Goal: Use online tool/utility: Utilize a website feature to perform a specific function

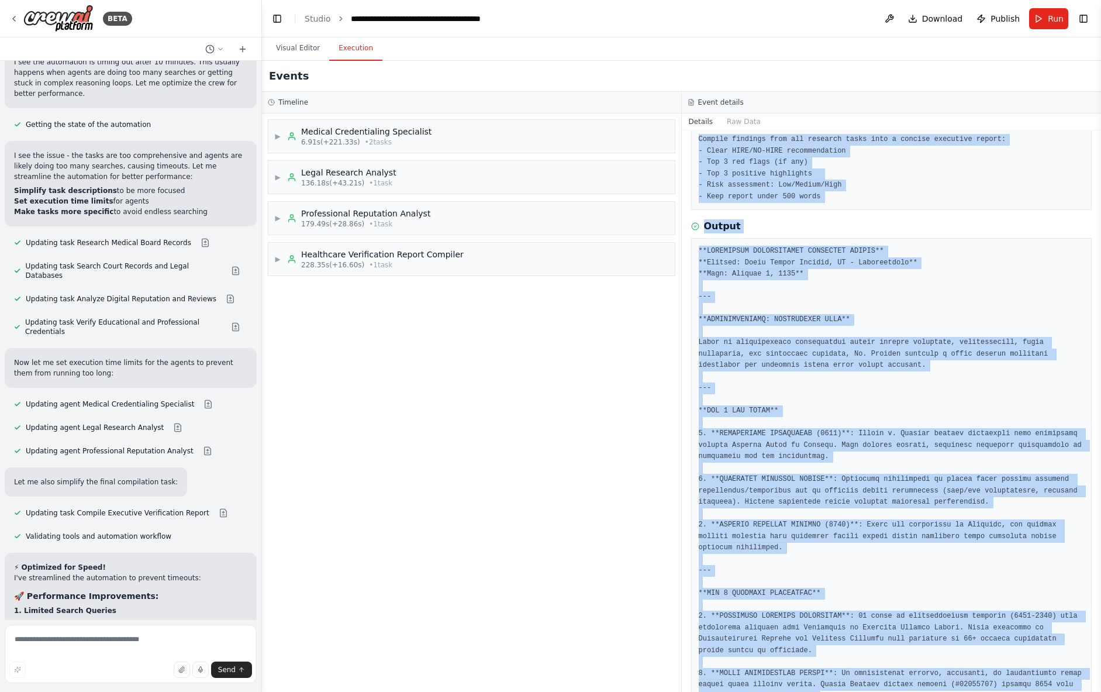
scroll to position [66, 0]
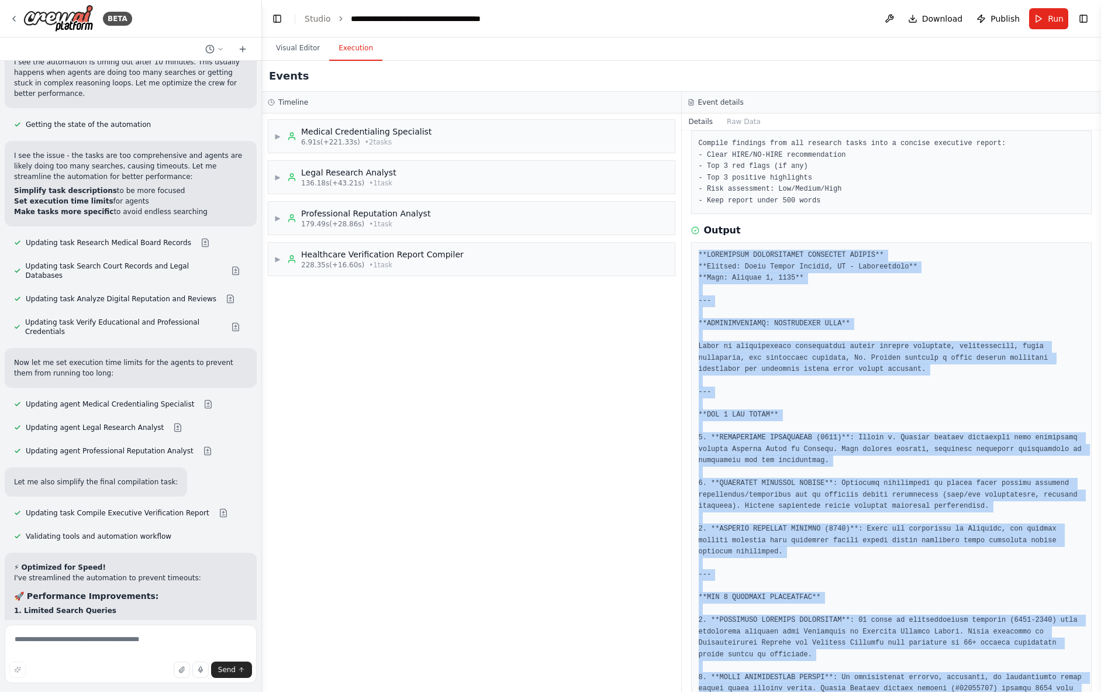
drag, startPoint x: 918, startPoint y: 650, endPoint x: 691, endPoint y: 245, distance: 464.3
click at [691, 245] on div at bounding box center [891, 649] width 401 height 814
click at [753, 117] on button "Raw Data" at bounding box center [744, 121] width 48 height 16
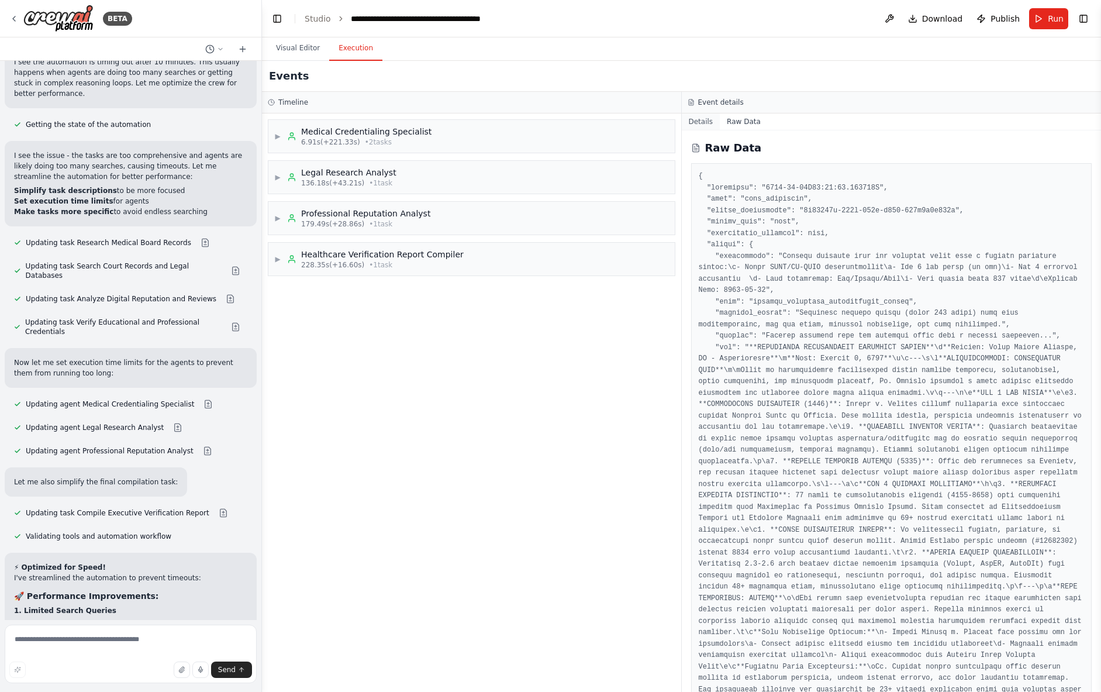
click at [705, 126] on button "Details" at bounding box center [701, 121] width 39 height 16
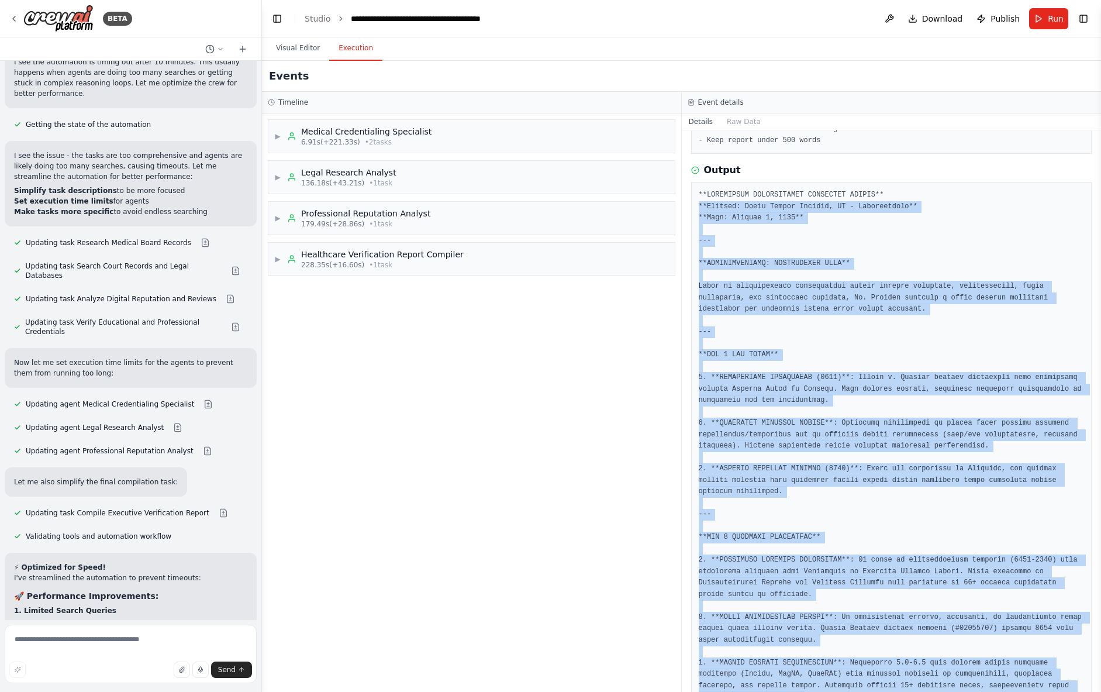
scroll to position [125, 0]
drag, startPoint x: 925, startPoint y: 663, endPoint x: 697, endPoint y: 197, distance: 519.5
click at [697, 197] on div at bounding box center [891, 589] width 401 height 814
copy pre "**HEALTHCARE VERIFICATION EXECUTIVE REPORT** **Subject: [PERSON_NAME], MD - [ME…"
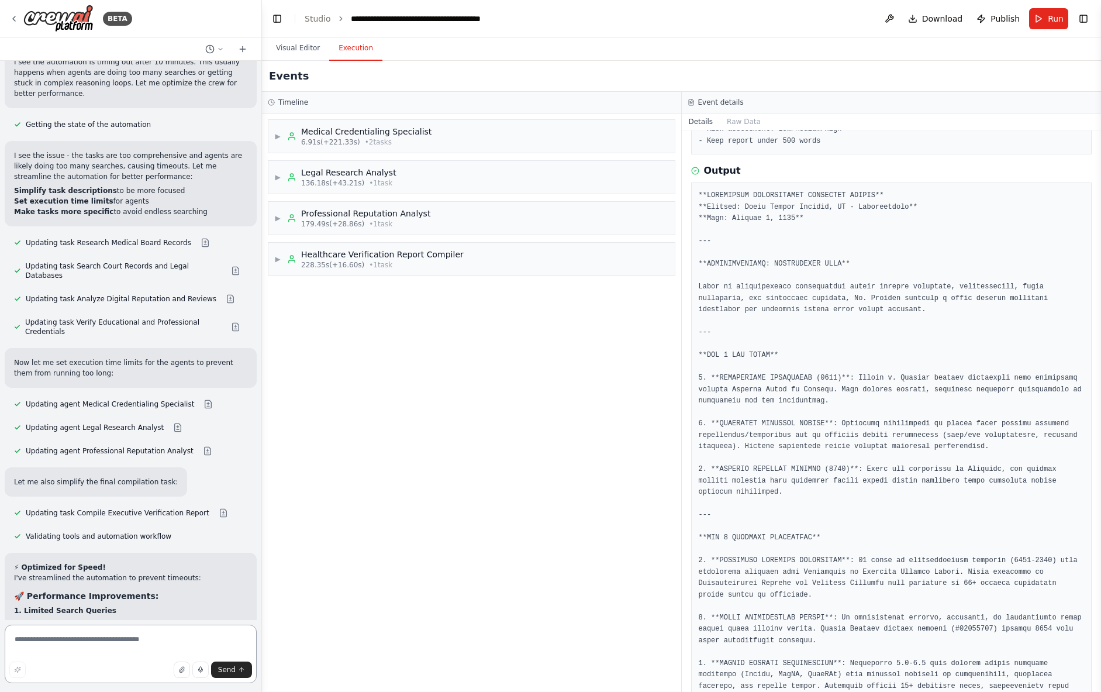
click at [82, 638] on textarea at bounding box center [131, 654] width 252 height 58
type textarea "**********"
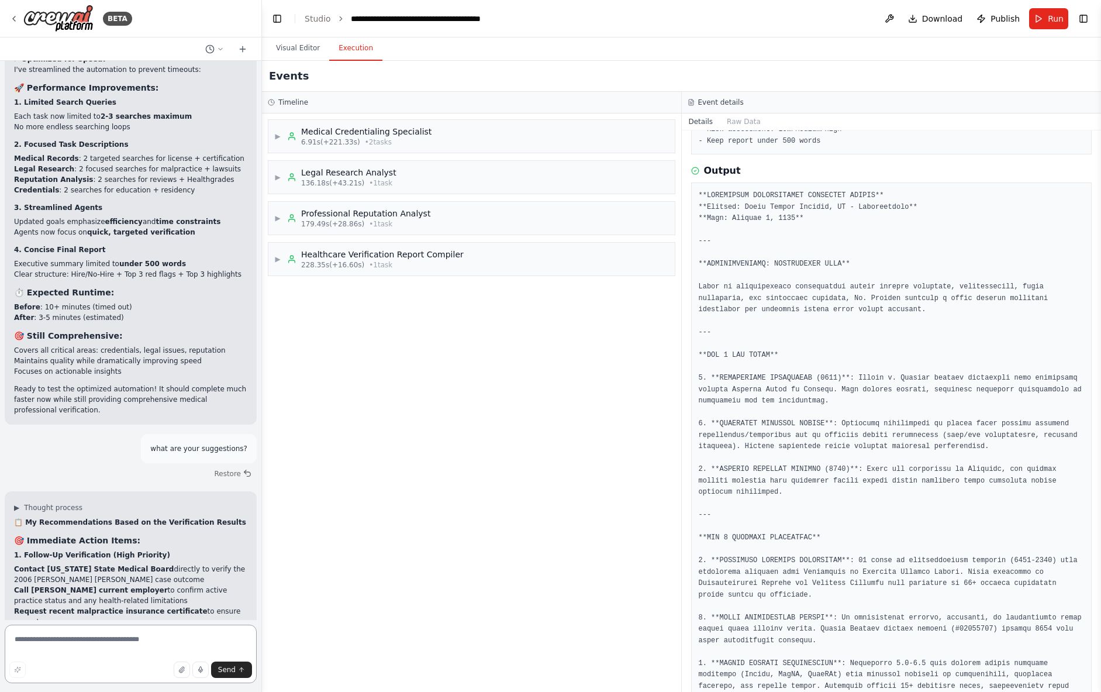
scroll to position [12042, 0]
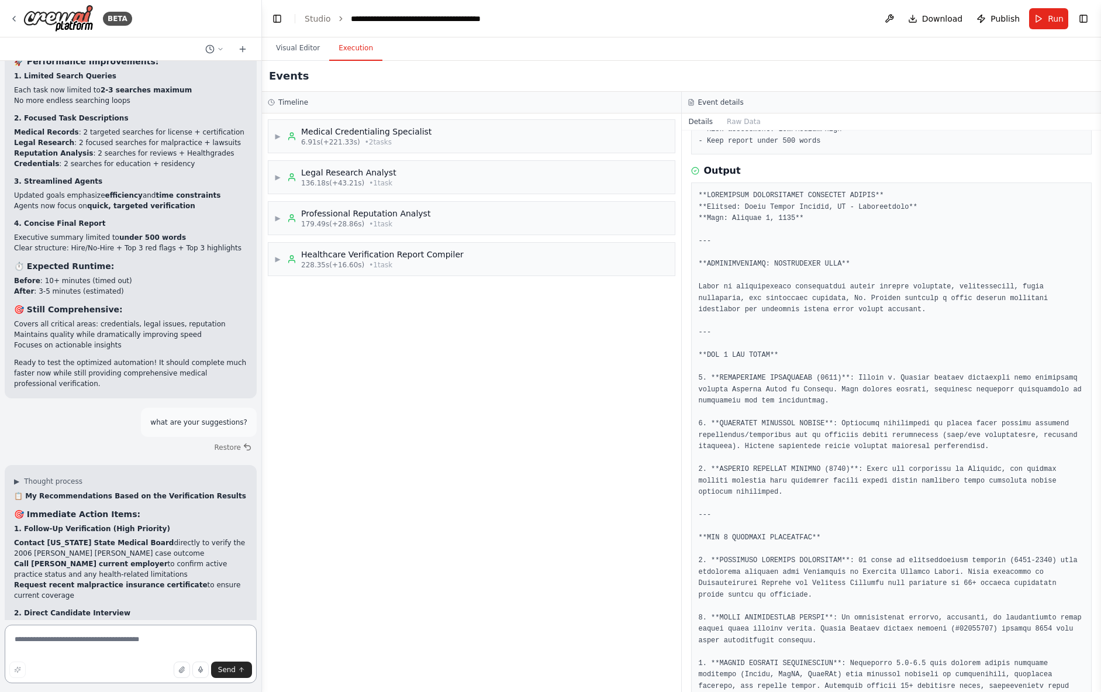
click at [65, 642] on textarea at bounding box center [131, 654] width 252 height 58
type textarea "**"
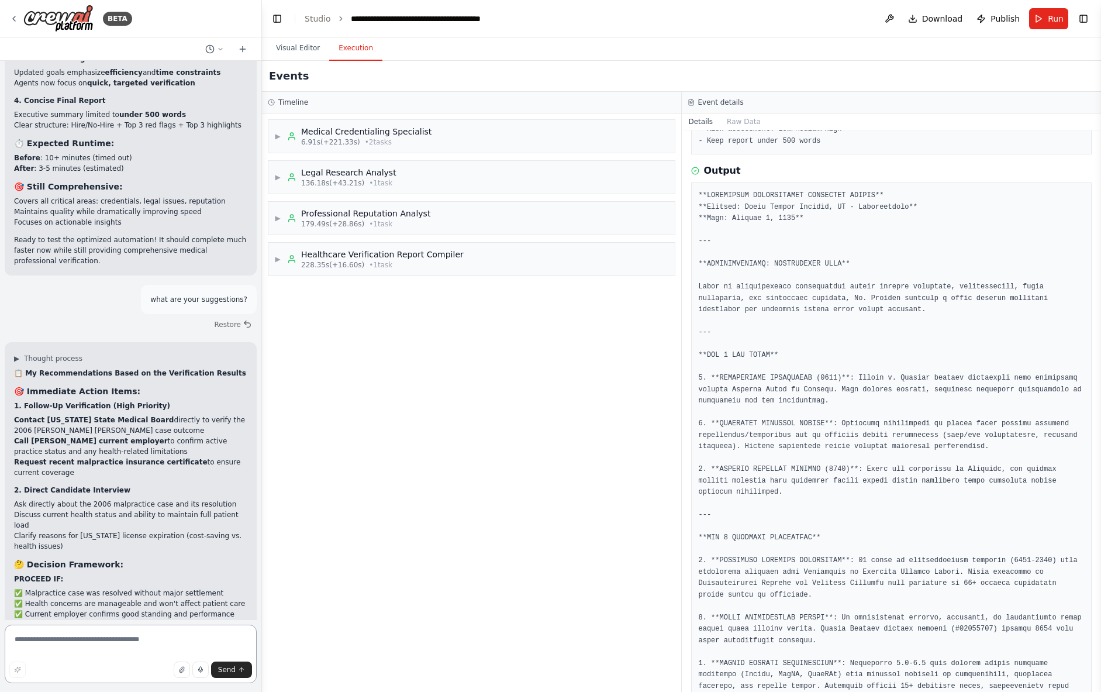
scroll to position [12175, 0]
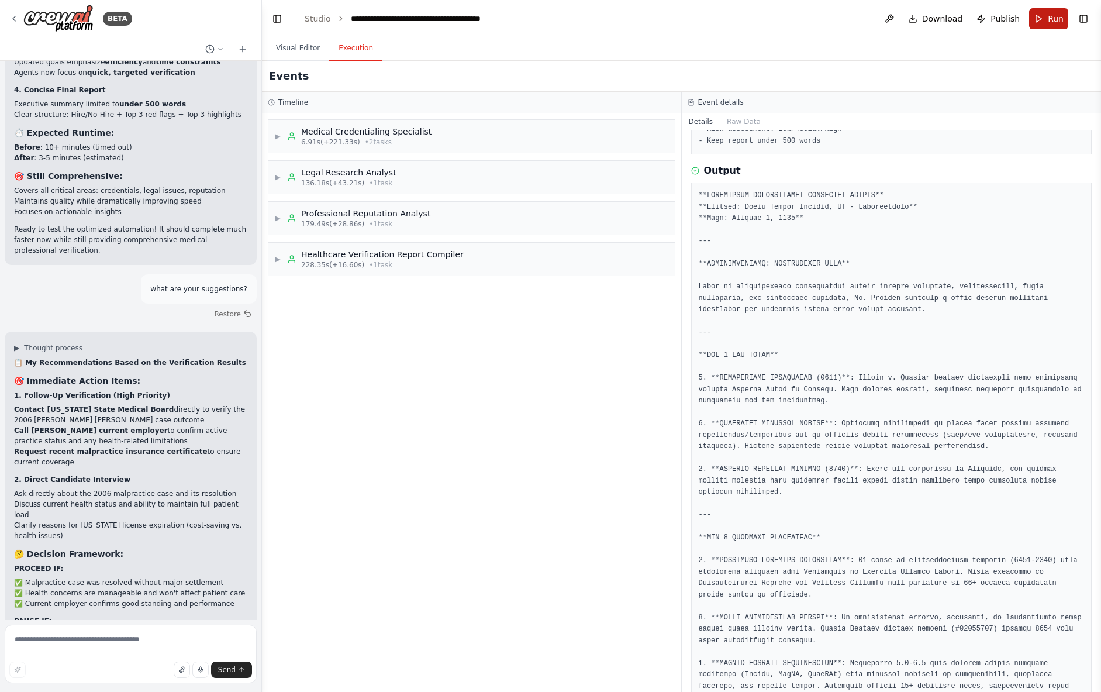
click at [1044, 25] on button "Run" at bounding box center [1048, 18] width 39 height 21
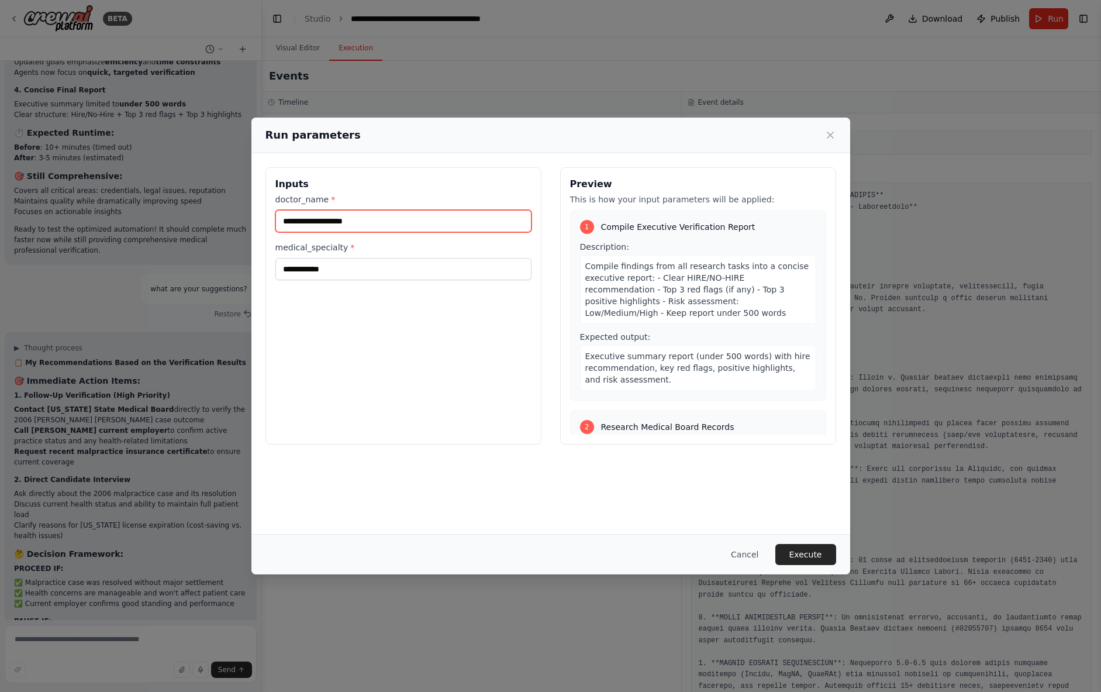
drag, startPoint x: 408, startPoint y: 222, endPoint x: 260, endPoint y: 212, distance: 148.3
click at [260, 212] on div "**********" at bounding box center [551, 305] width 599 height 305
type input "**********"
click at [341, 271] on input "**********" at bounding box center [404, 269] width 256 height 22
drag, startPoint x: 335, startPoint y: 271, endPoint x: 258, endPoint y: 267, distance: 77.3
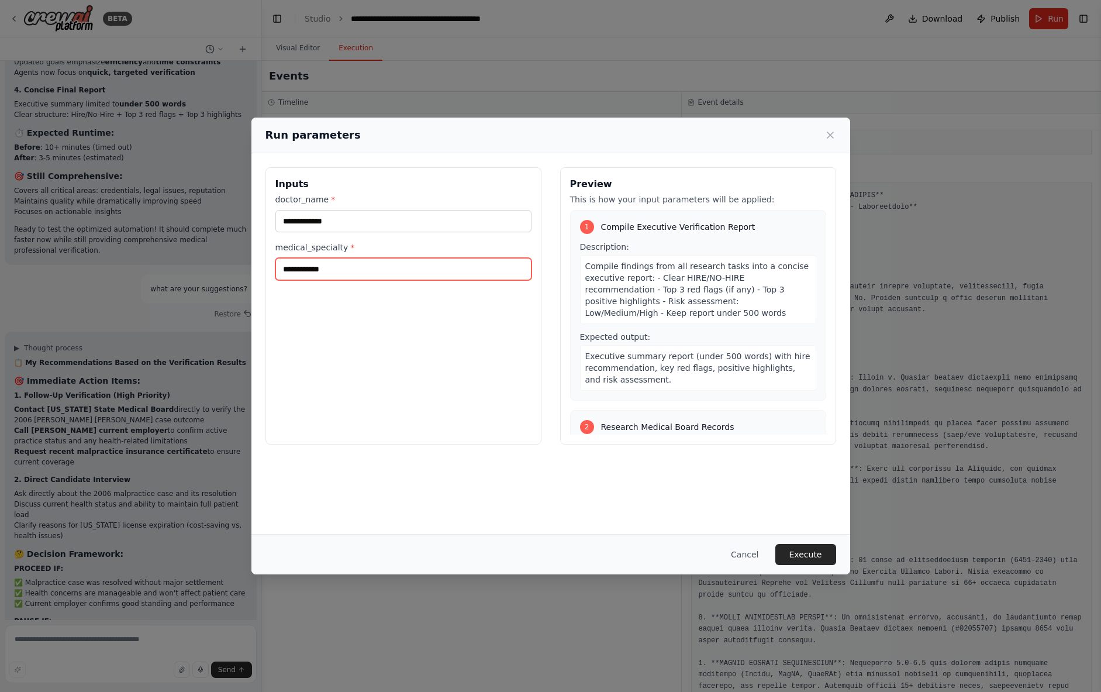
click at [252, 267] on div "**********" at bounding box center [551, 305] width 599 height 305
paste input "***"
type input "**********"
drag, startPoint x: 804, startPoint y: 555, endPoint x: 793, endPoint y: 552, distance: 10.9
click at [804, 555] on button "Execute" at bounding box center [806, 554] width 61 height 21
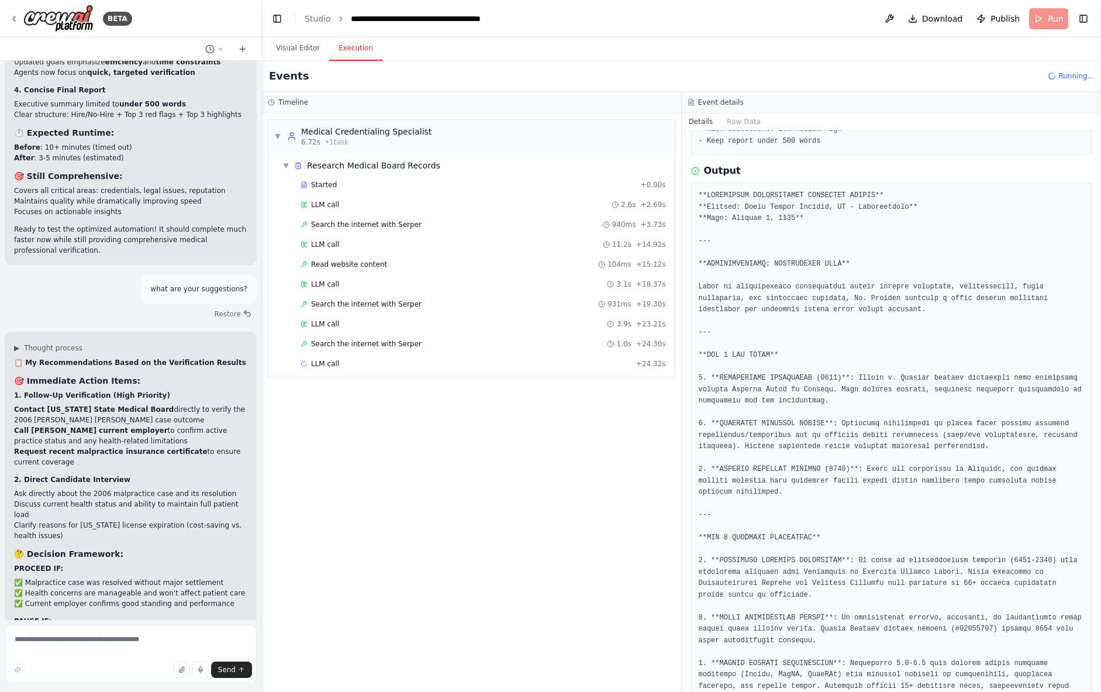
scroll to position [0, 0]
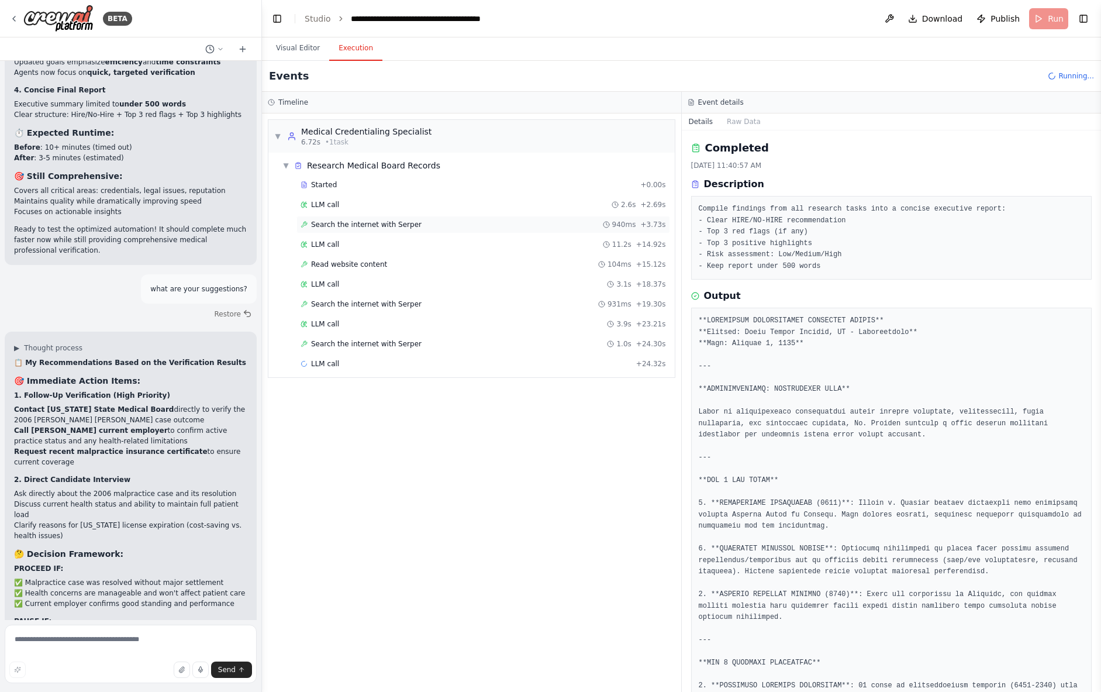
click at [367, 226] on span "Search the internet with Serper" at bounding box center [366, 224] width 111 height 9
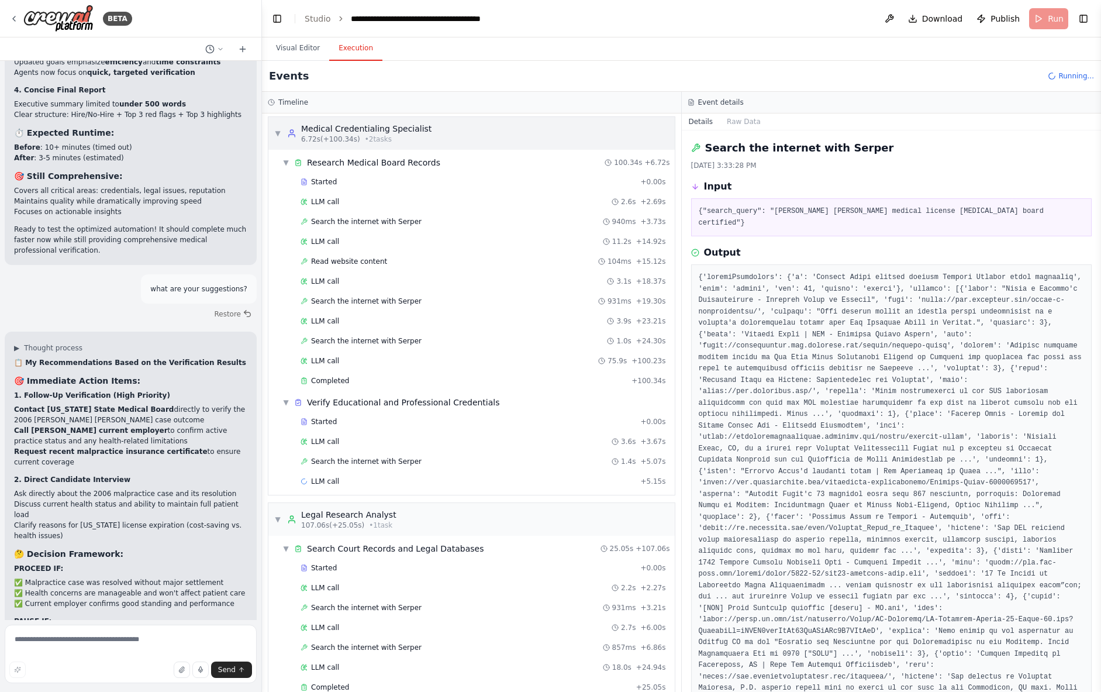
click at [277, 135] on div "▼ Medical Credentialing Specialist 6.72s (+100.34s) • 2 task s" at bounding box center [352, 133] width 157 height 21
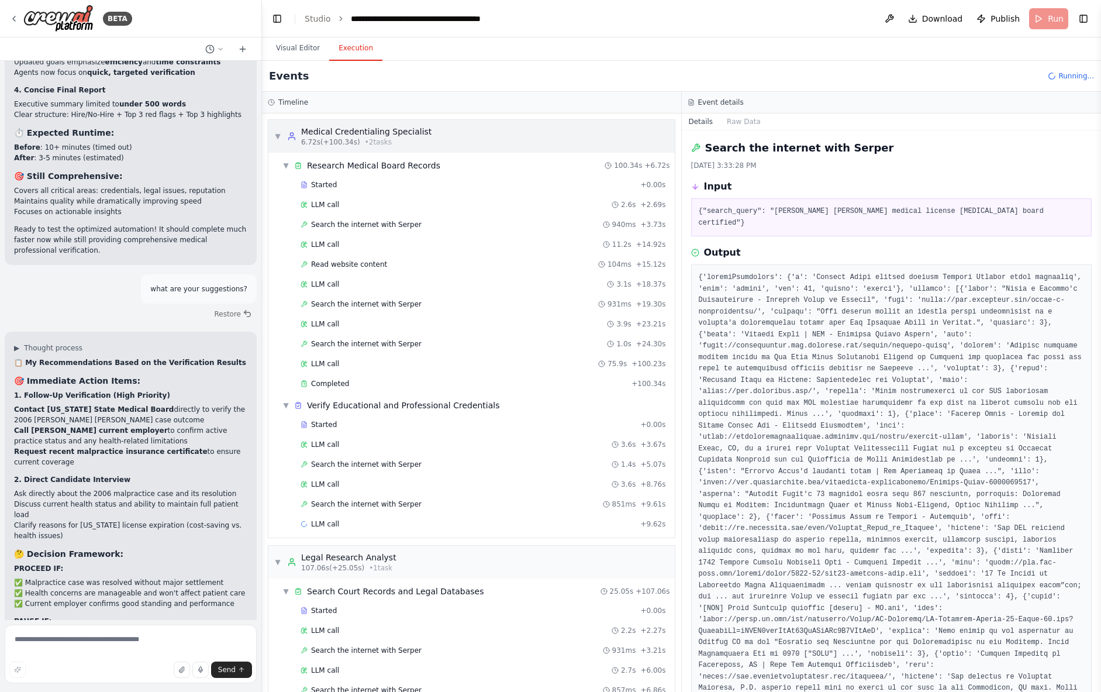
click at [277, 135] on span "▼" at bounding box center [277, 136] width 7 height 9
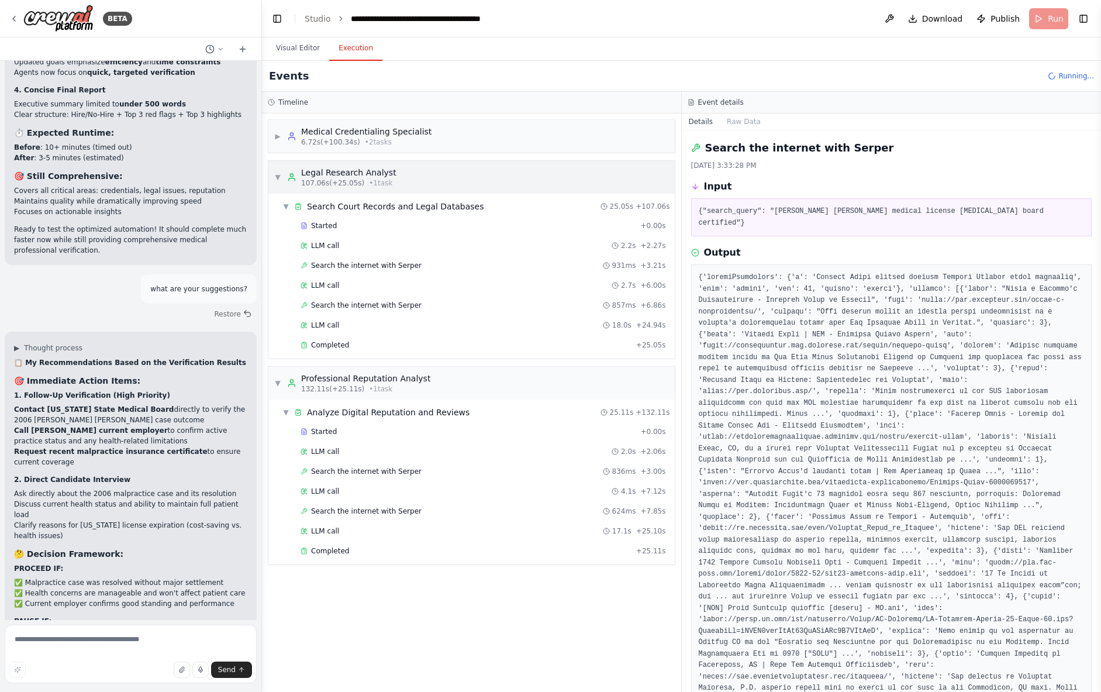
click at [278, 174] on span "▼" at bounding box center [277, 177] width 7 height 9
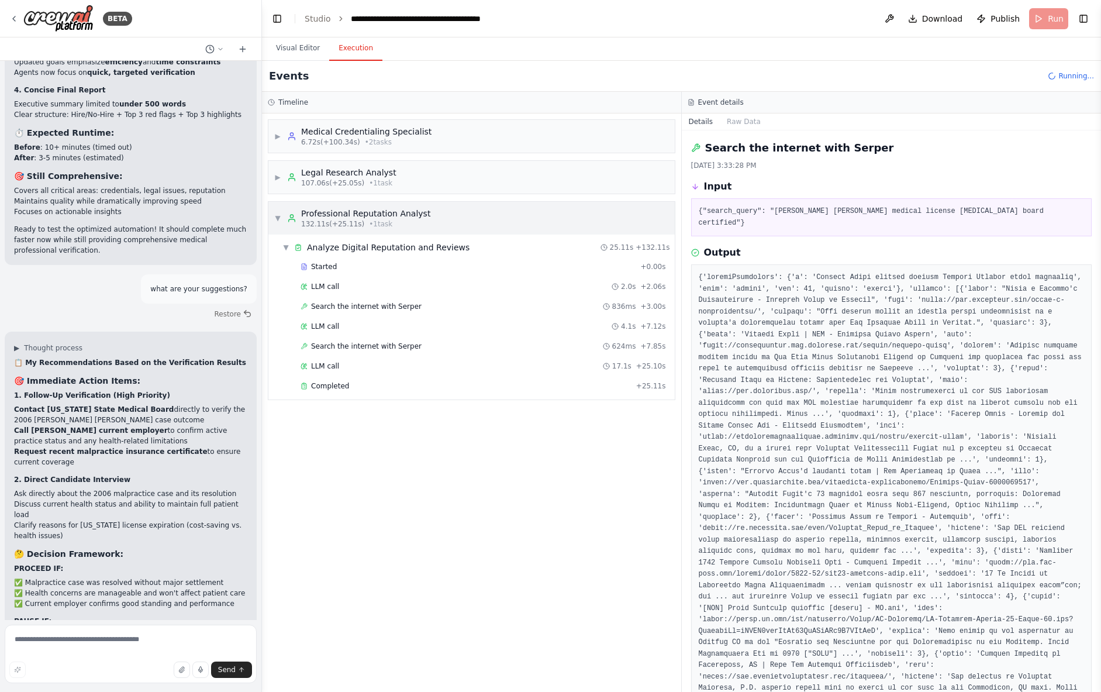
click at [277, 213] on div "▼ Professional Reputation Analyst 132.11s (+25.11s) • 1 task" at bounding box center [352, 218] width 156 height 21
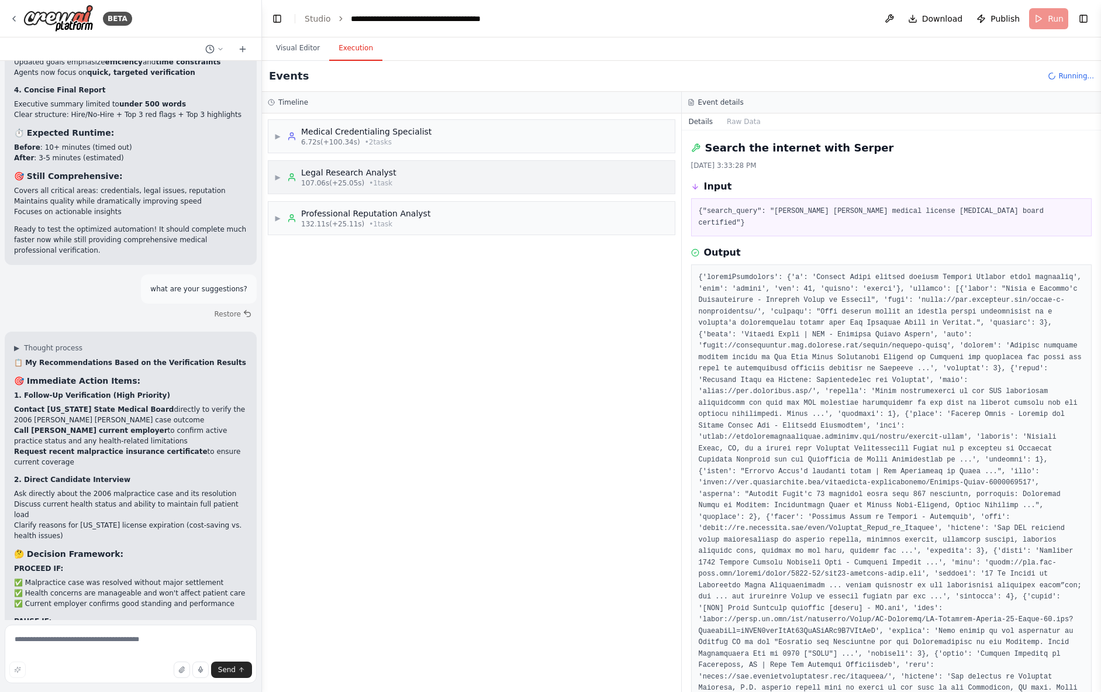
click at [274, 182] on div "▶ Legal Research Analyst 107.06s (+25.05s) • 1 task" at bounding box center [335, 177] width 122 height 21
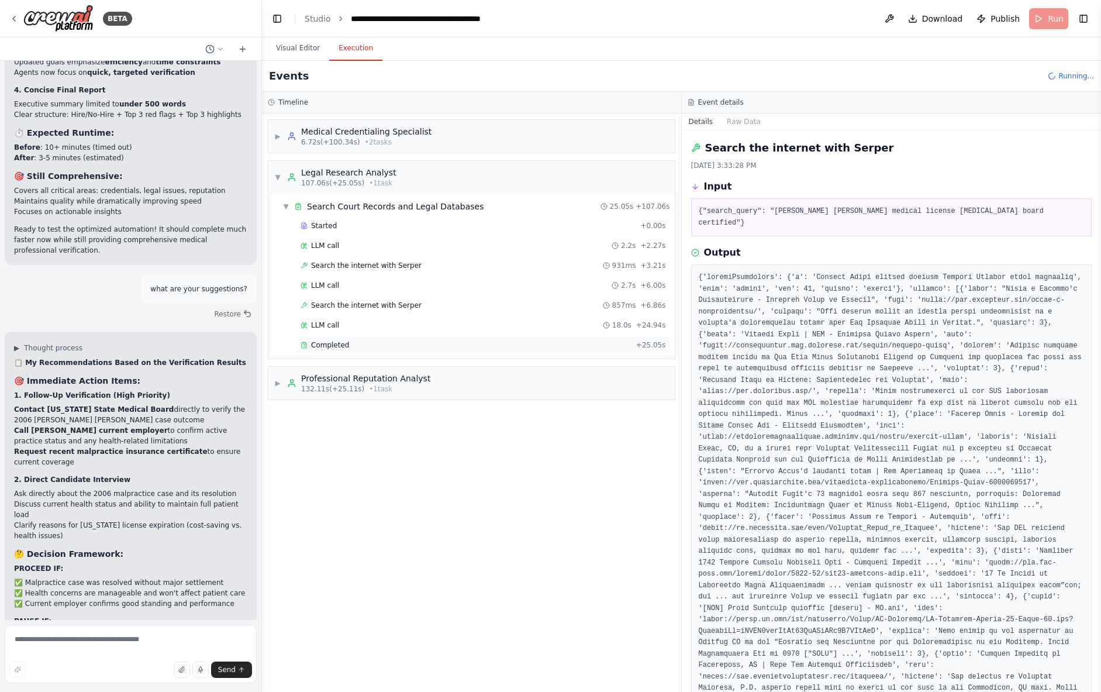
click at [359, 346] on div "Completed" at bounding box center [466, 344] width 331 height 9
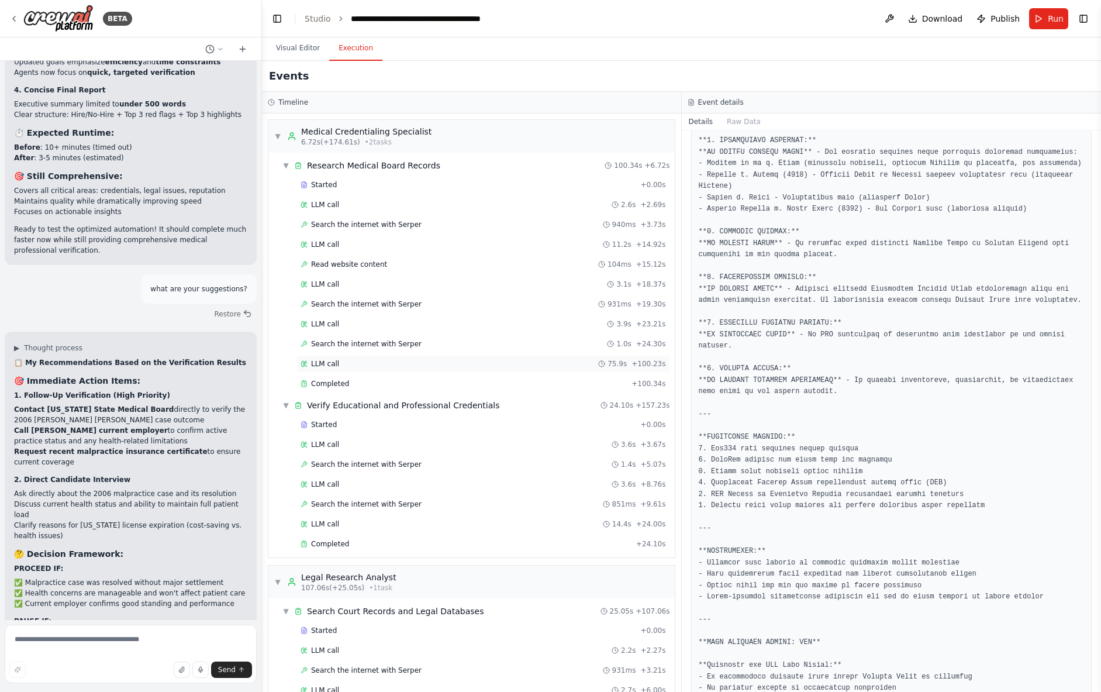
scroll to position [417, 0]
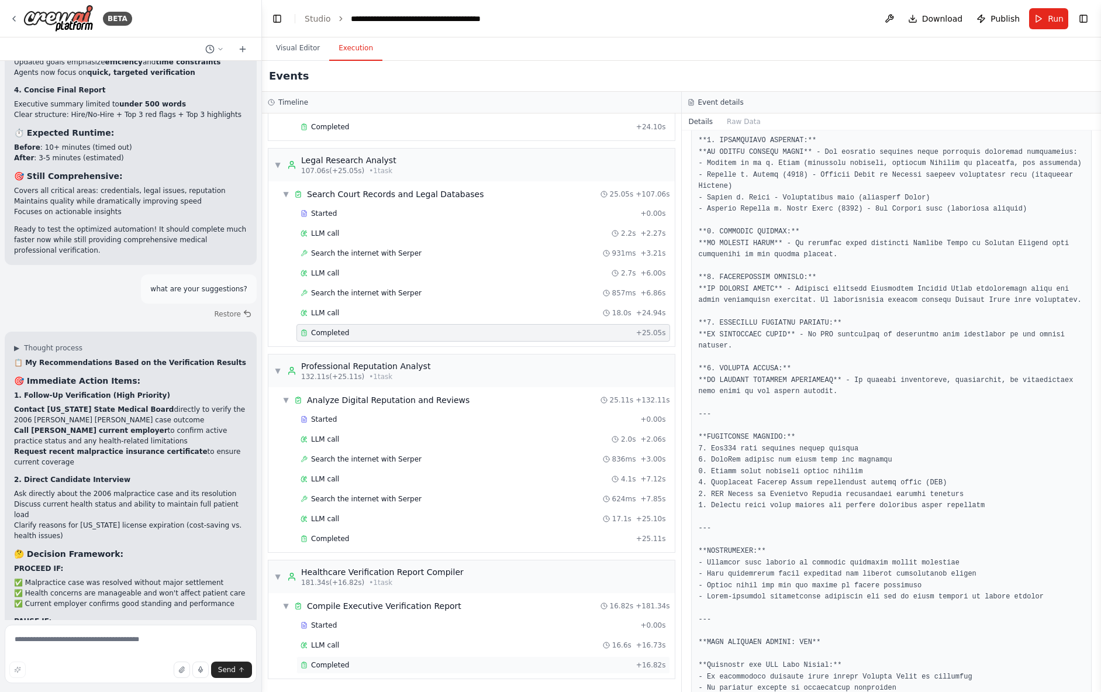
click at [371, 670] on div "Completed + 16.82s" at bounding box center [484, 665] width 374 height 18
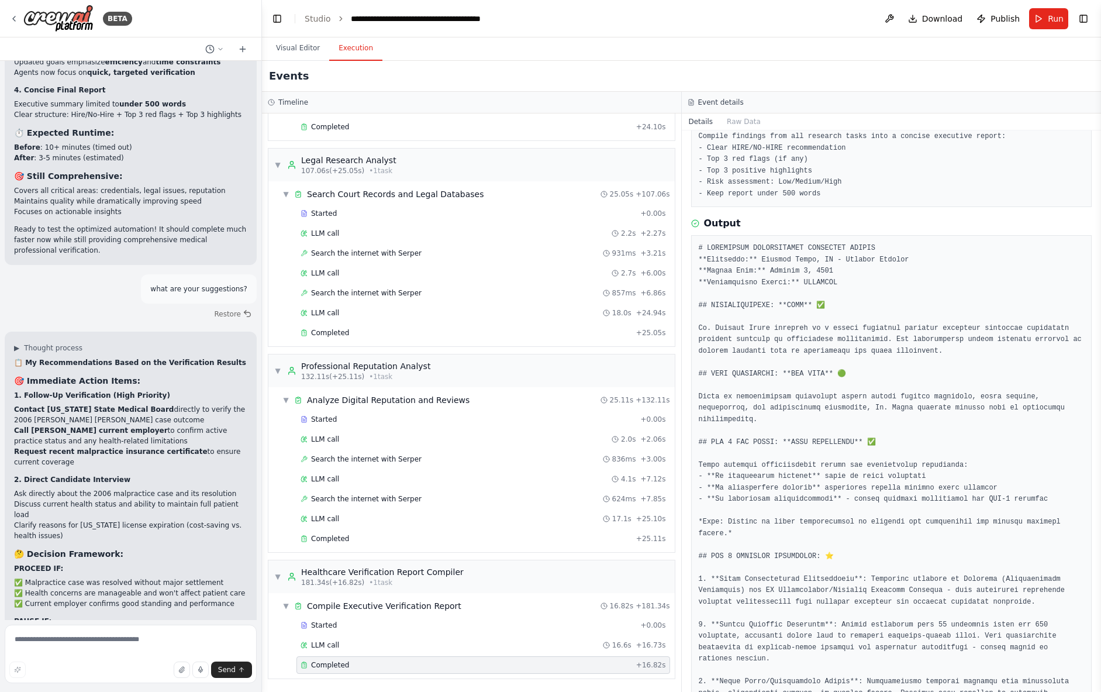
scroll to position [81, 0]
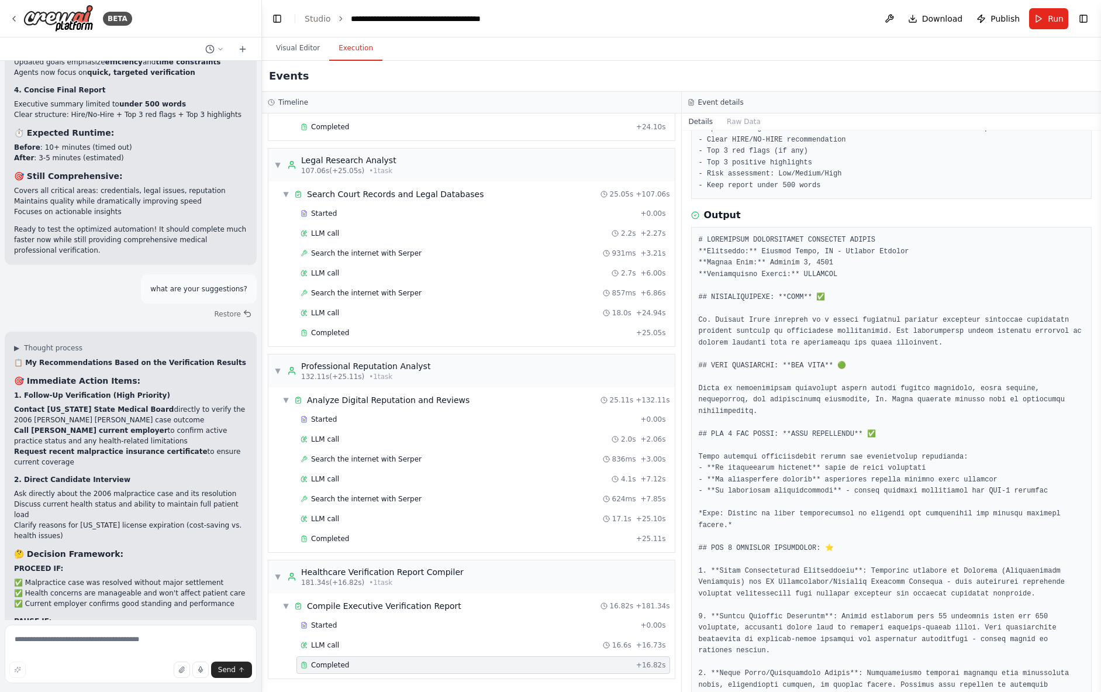
click at [802, 441] on pre at bounding box center [892, 623] width 386 height 776
click at [806, 421] on pre at bounding box center [892, 623] width 386 height 776
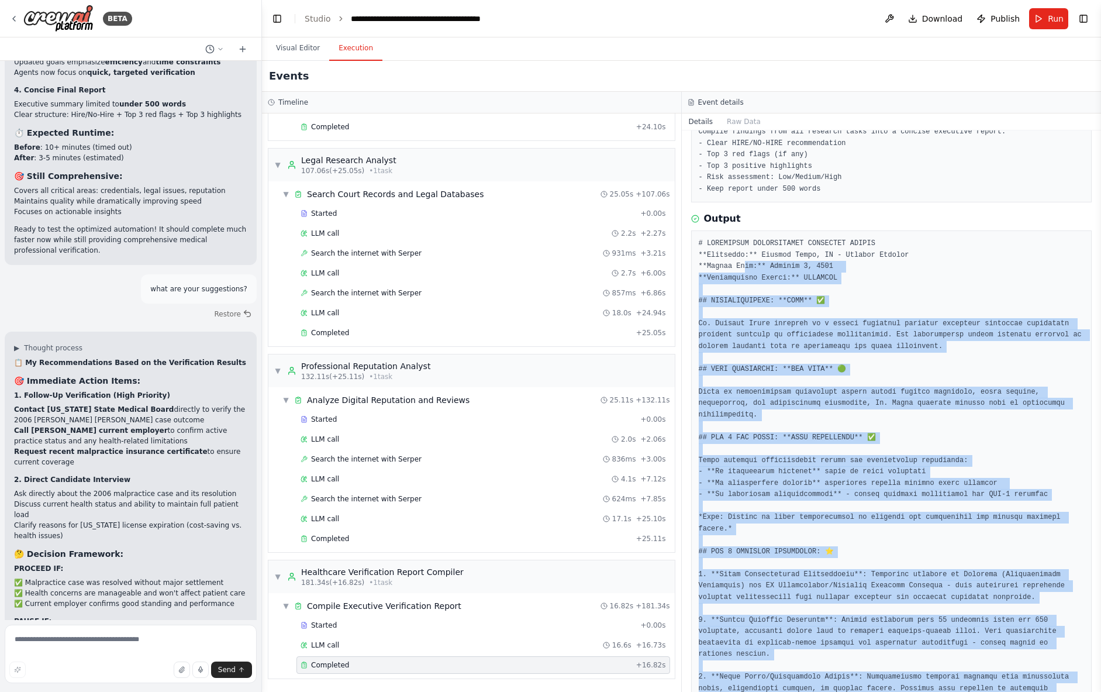
scroll to position [74, 0]
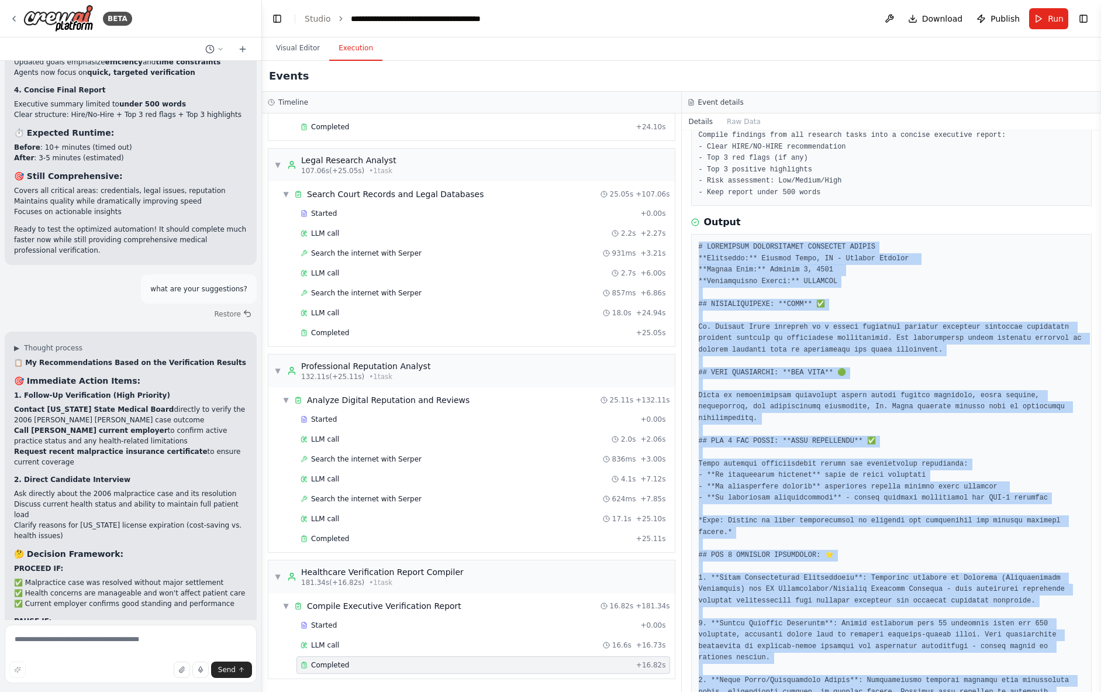
drag, startPoint x: 1027, startPoint y: 657, endPoint x: 692, endPoint y: 243, distance: 532.4
click at [687, 242] on div "Completed [DATE] 3:36:35 PM Description Compile findings from all research task…" at bounding box center [892, 411] width 420 height 562
copy pre "# LOREMIPSUM DOLORSITAMET CONSECTET ADIPIS **Elitseddo:** Eiusmod Tempo, IN - U…"
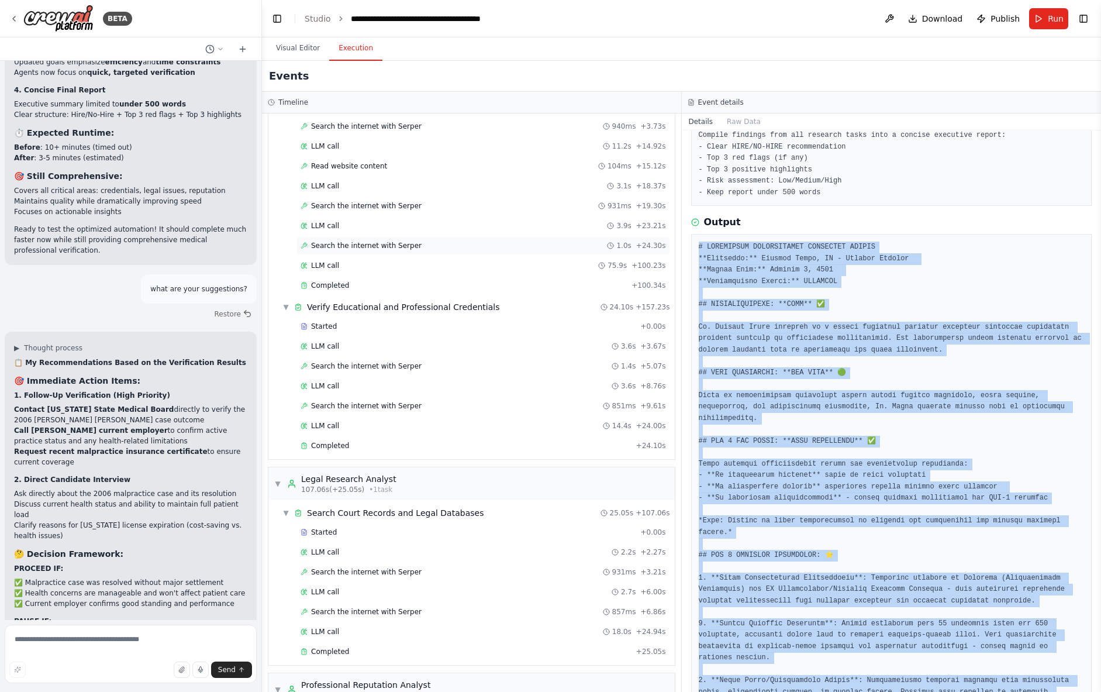
scroll to position [0, 0]
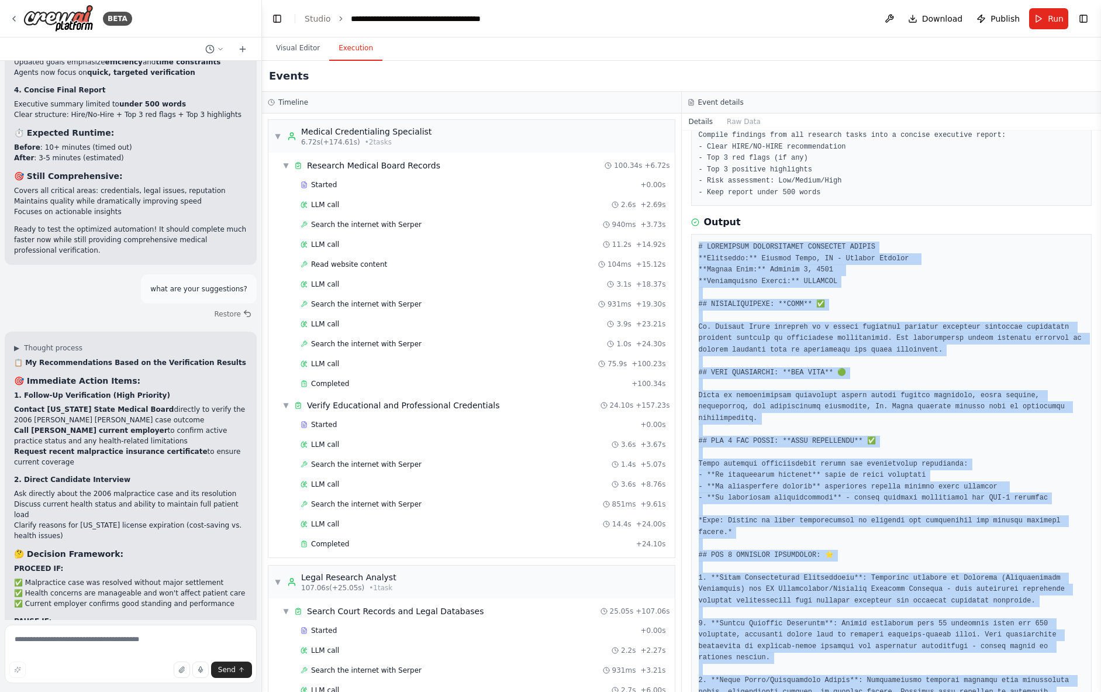
click at [942, 350] on pre at bounding box center [892, 630] width 386 height 776
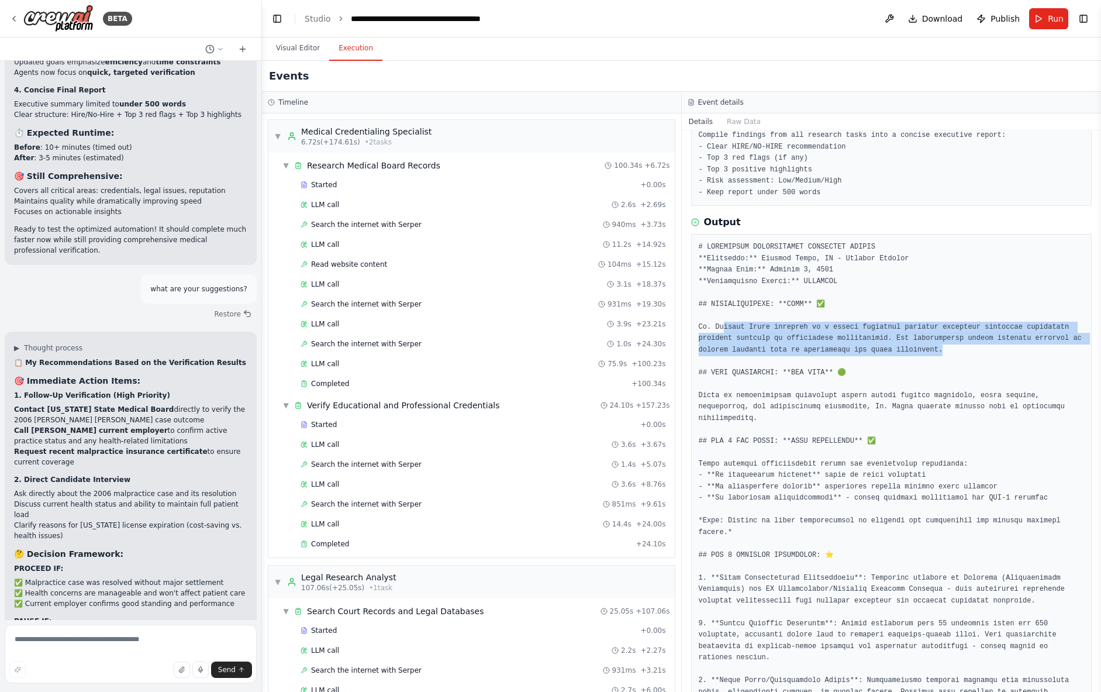
drag, startPoint x: 951, startPoint y: 349, endPoint x: 752, endPoint y: 342, distance: 199.6
click at [725, 331] on pre at bounding box center [892, 630] width 386 height 776
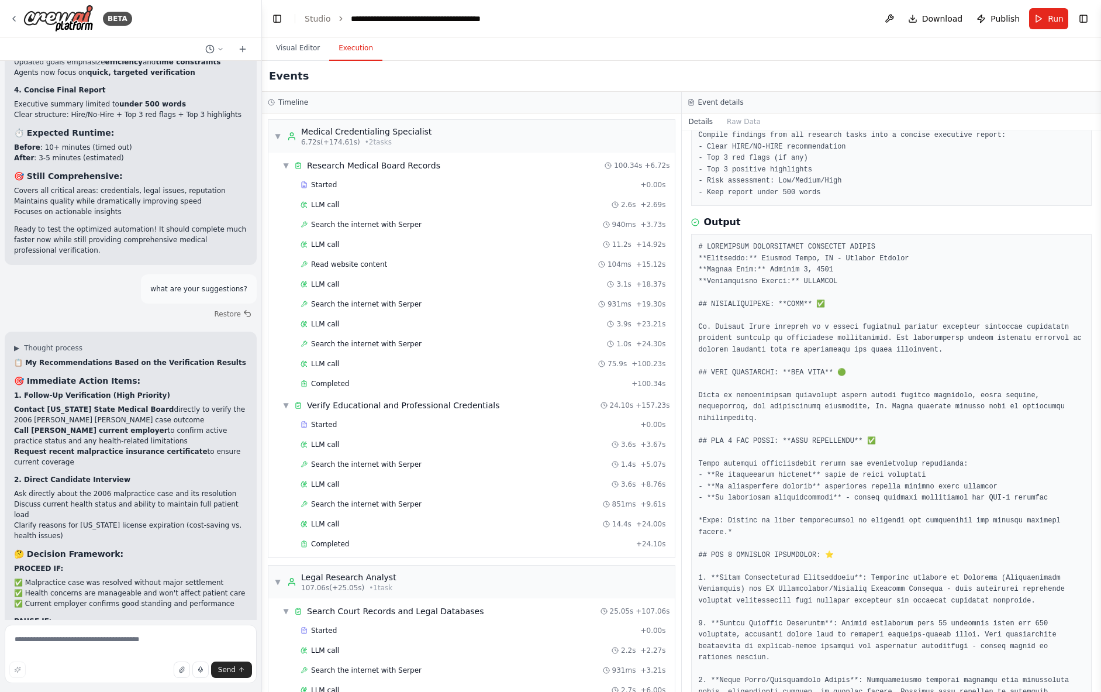
click at [858, 379] on pre at bounding box center [892, 630] width 386 height 776
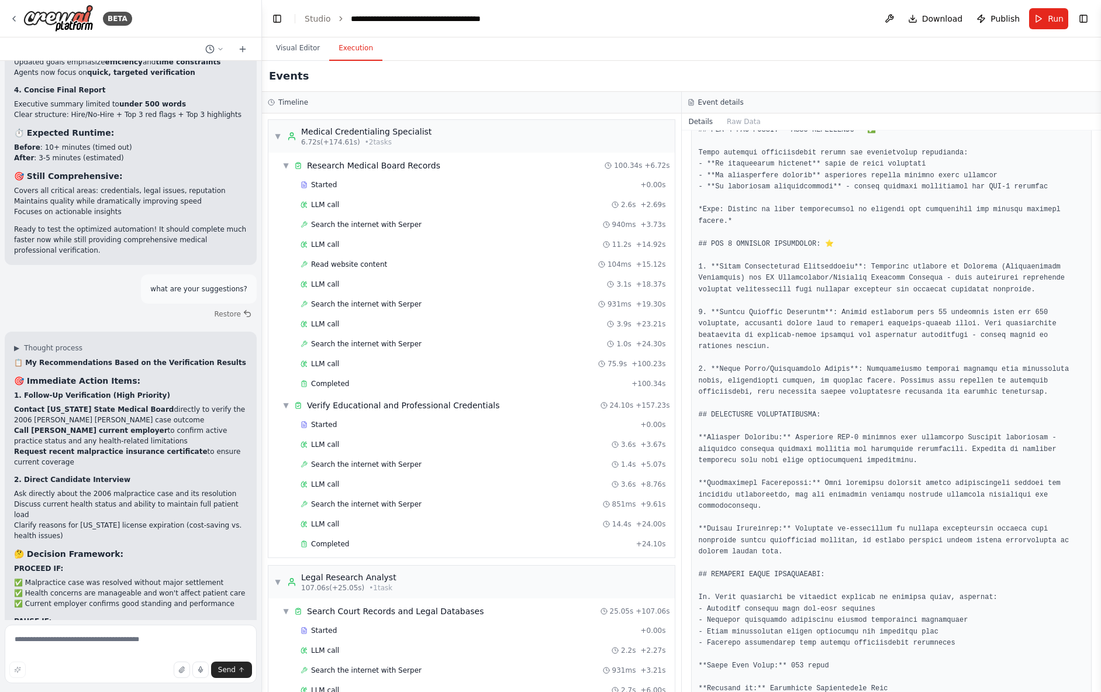
scroll to position [425, 0]
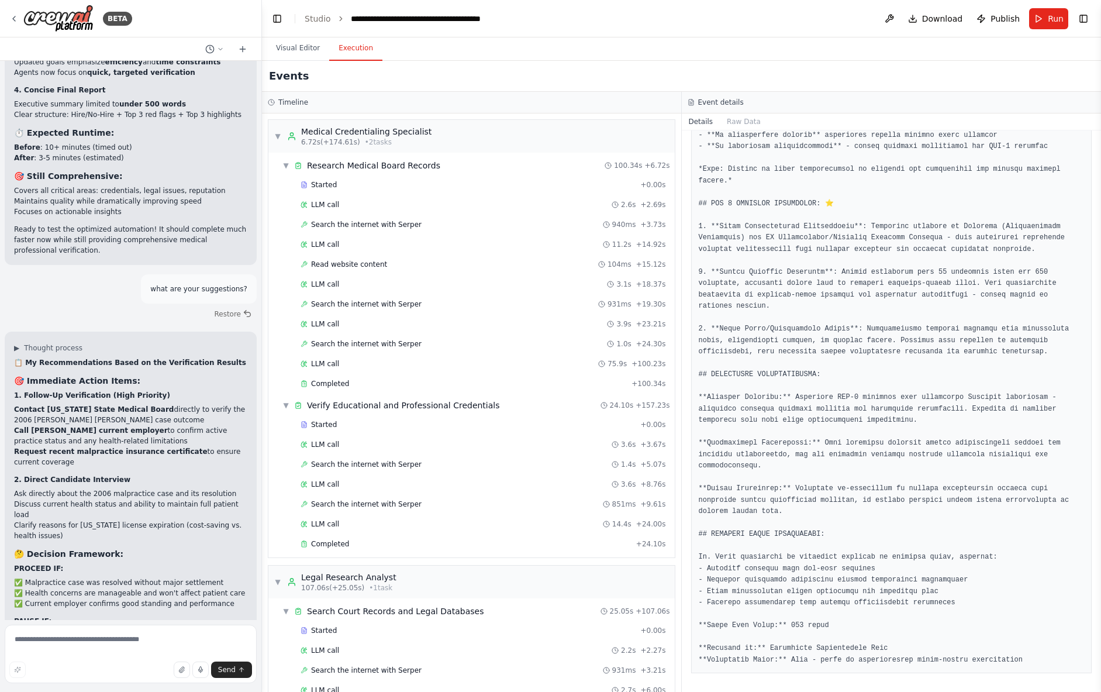
click at [1055, 18] on span "Run" at bounding box center [1056, 19] width 16 height 12
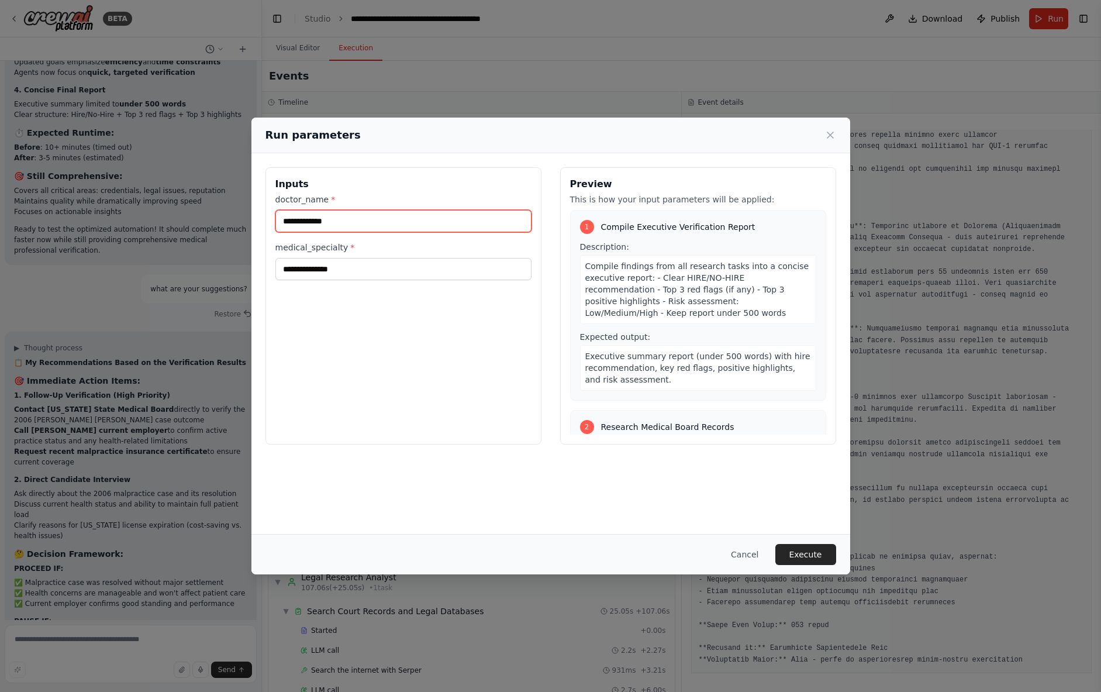
drag, startPoint x: 302, startPoint y: 224, endPoint x: 232, endPoint y: 223, distance: 70.8
click at [232, 223] on div "**********" at bounding box center [550, 346] width 1101 height 692
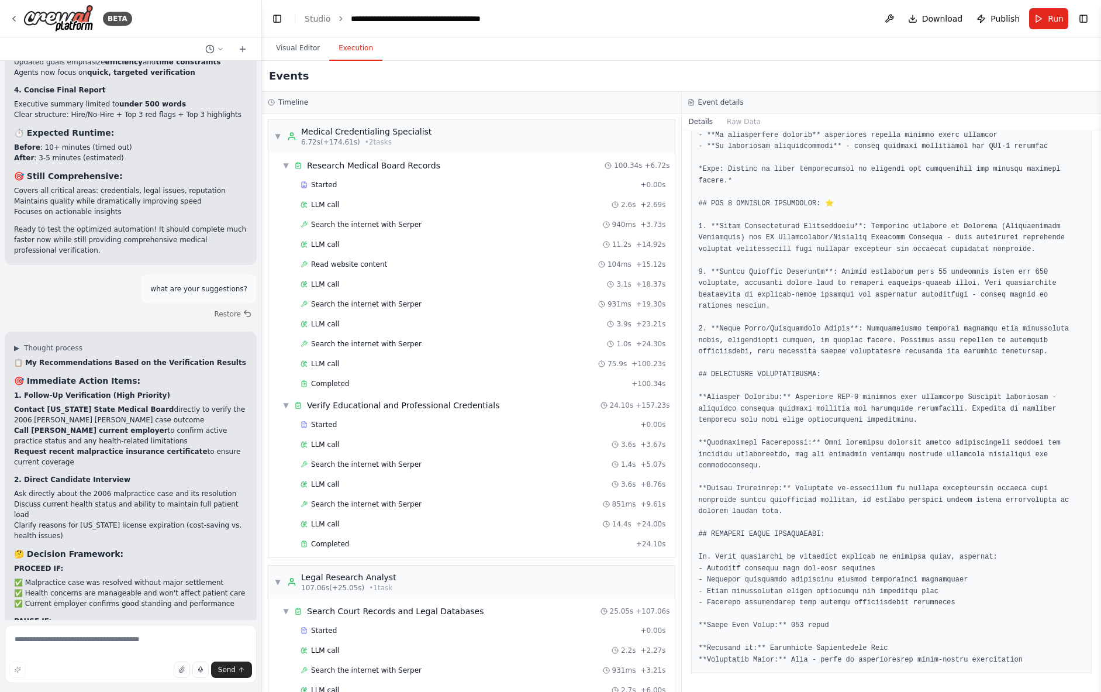
drag, startPoint x: 1055, startPoint y: 20, endPoint x: 890, endPoint y: 36, distance: 165.7
click at [1055, 20] on span "Run" at bounding box center [1056, 19] width 16 height 12
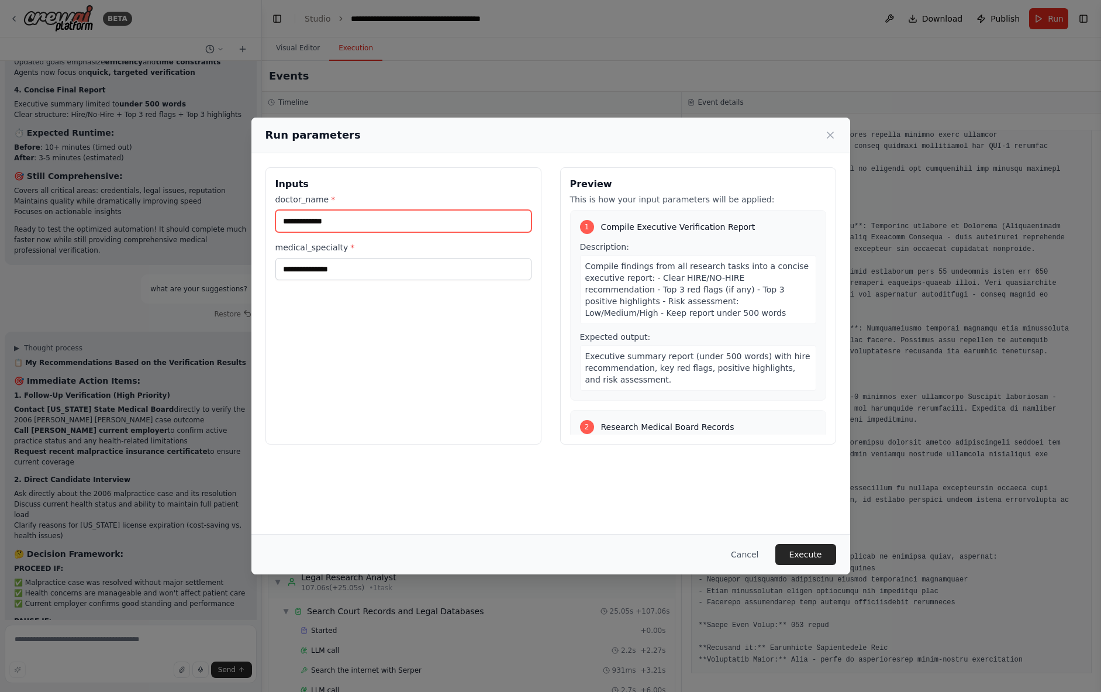
drag, startPoint x: 364, startPoint y: 219, endPoint x: 253, endPoint y: 216, distance: 111.2
click at [253, 216] on div "**********" at bounding box center [551, 305] width 599 height 305
paste input "text"
type input "**********"
drag, startPoint x: 363, startPoint y: 268, endPoint x: 232, endPoint y: 254, distance: 132.4
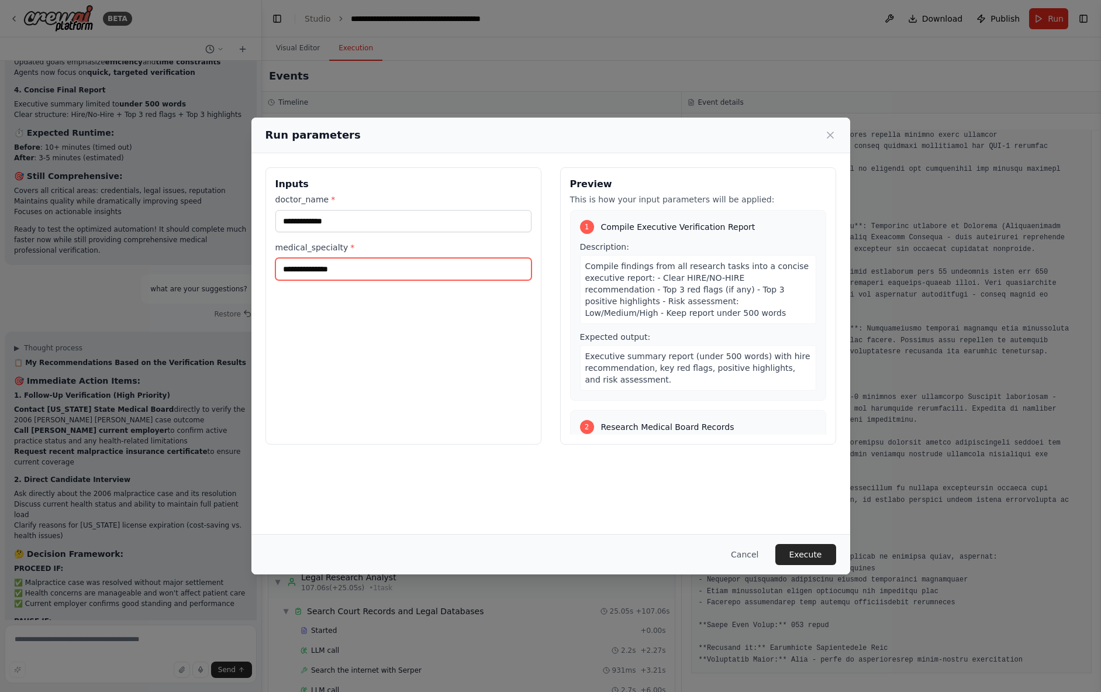
click at [222, 254] on div "**********" at bounding box center [550, 346] width 1101 height 692
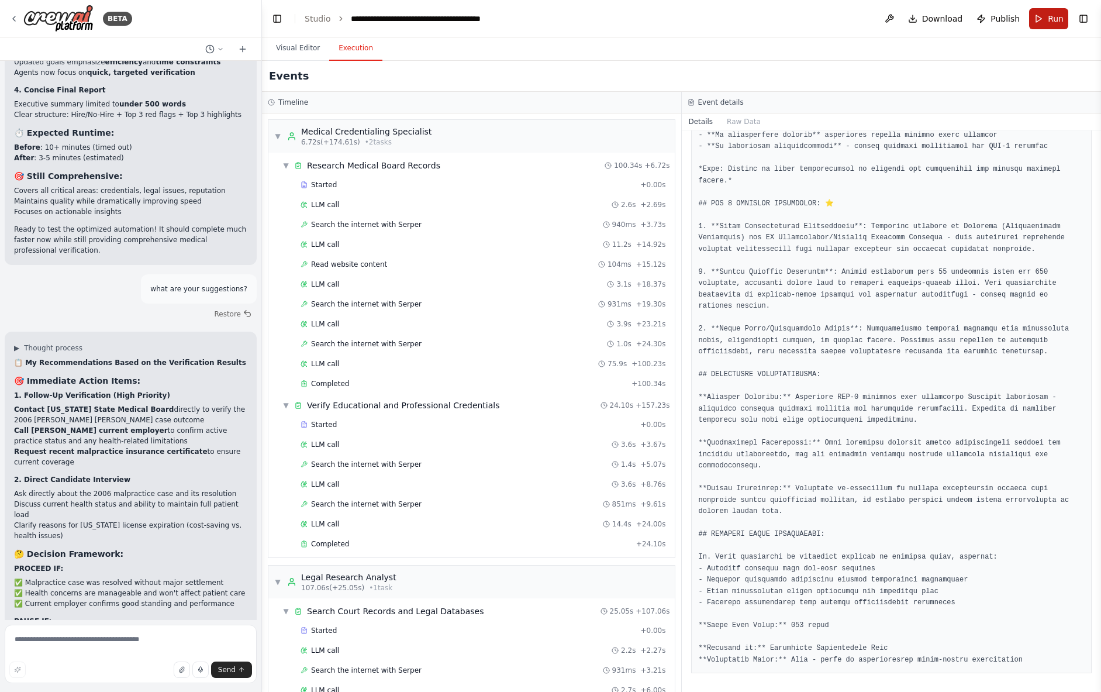
click at [1057, 17] on span "Run" at bounding box center [1056, 19] width 16 height 12
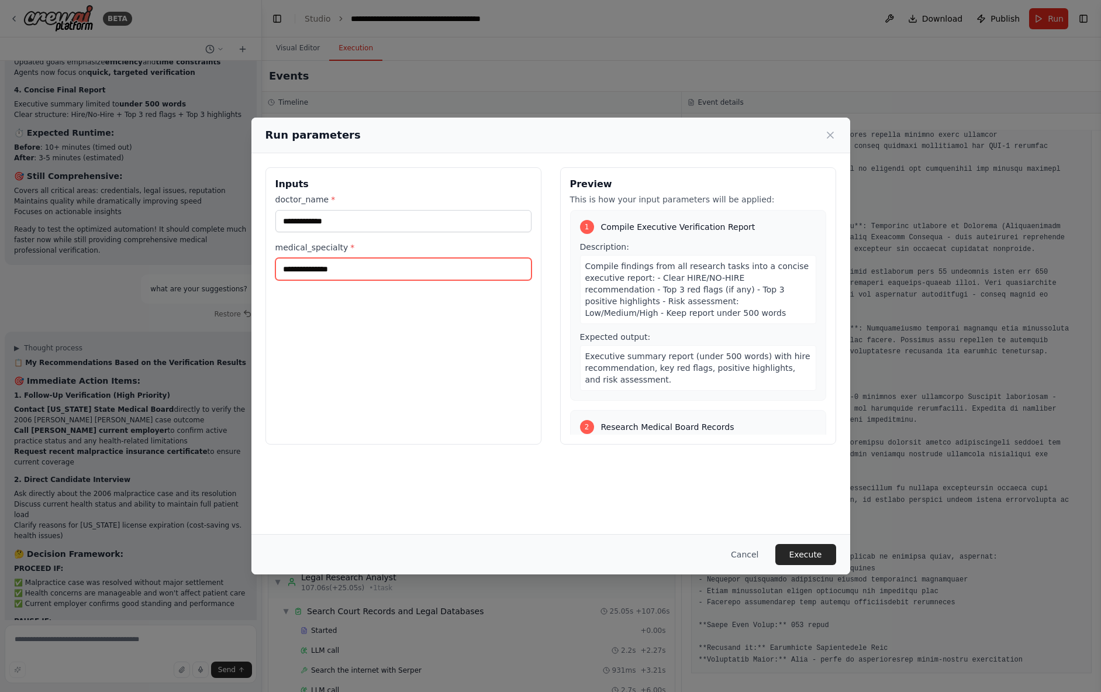
drag, startPoint x: 353, startPoint y: 267, endPoint x: 279, endPoint y: 263, distance: 73.8
click at [280, 263] on input "**********" at bounding box center [404, 269] width 256 height 22
paste input "*"
click at [285, 271] on input "**********" at bounding box center [404, 269] width 256 height 22
type input "**********"
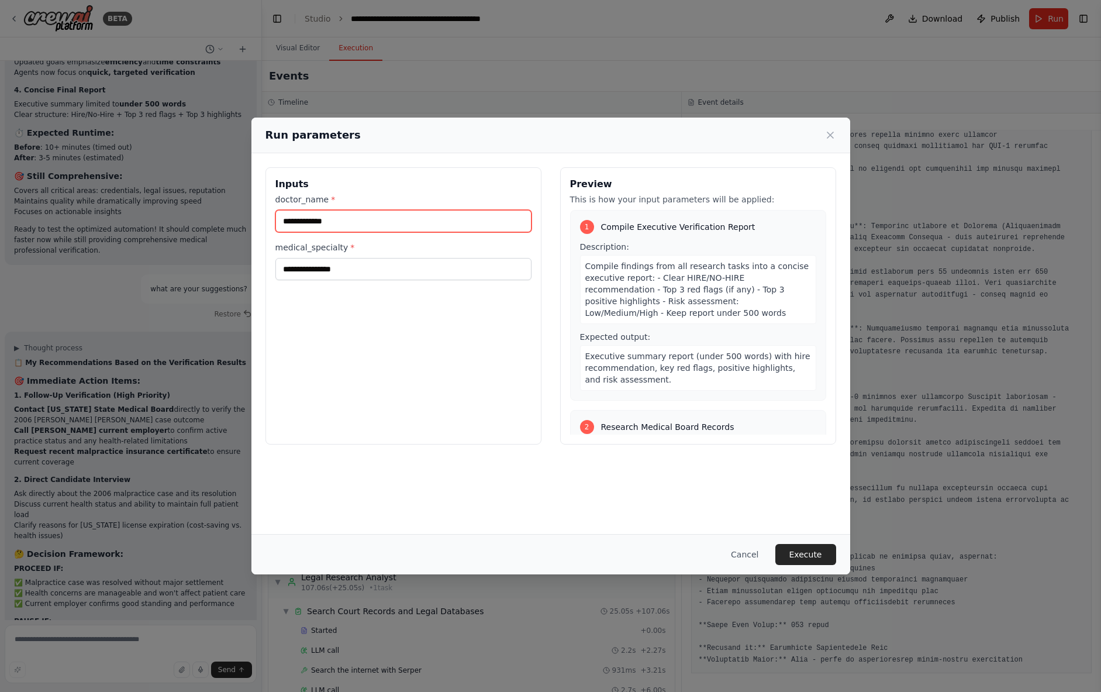
drag, startPoint x: 335, startPoint y: 222, endPoint x: 276, endPoint y: 219, distance: 59.7
click at [276, 219] on input "**********" at bounding box center [404, 221] width 256 height 22
type input "**********"
click at [812, 550] on button "Execute" at bounding box center [806, 554] width 61 height 21
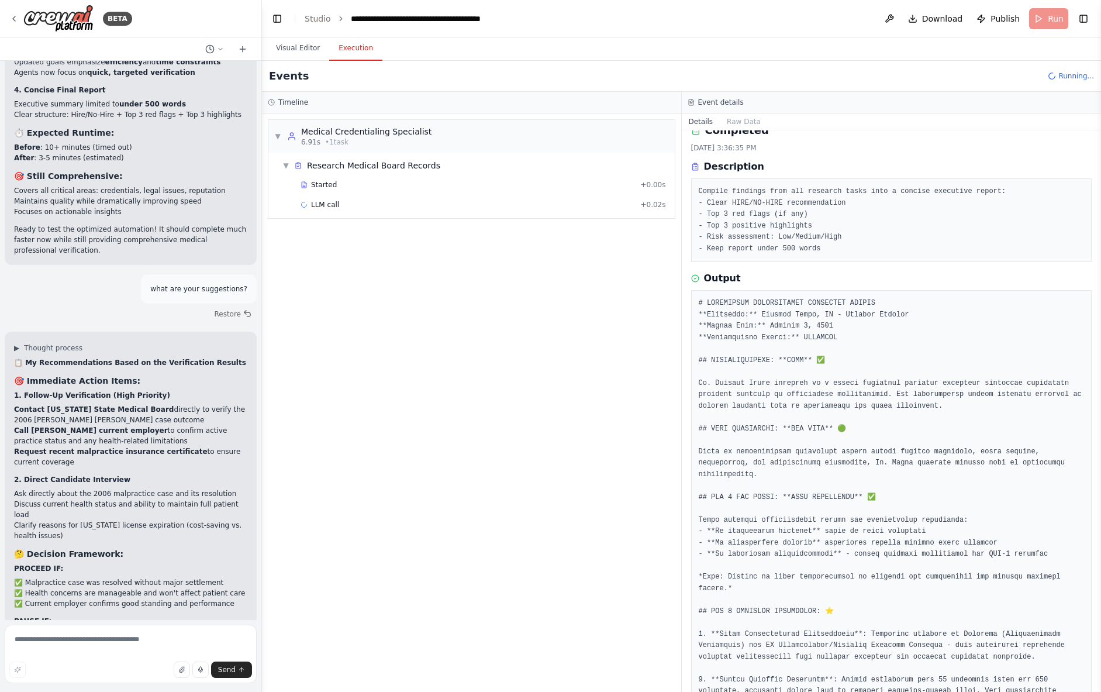
scroll to position [0, 0]
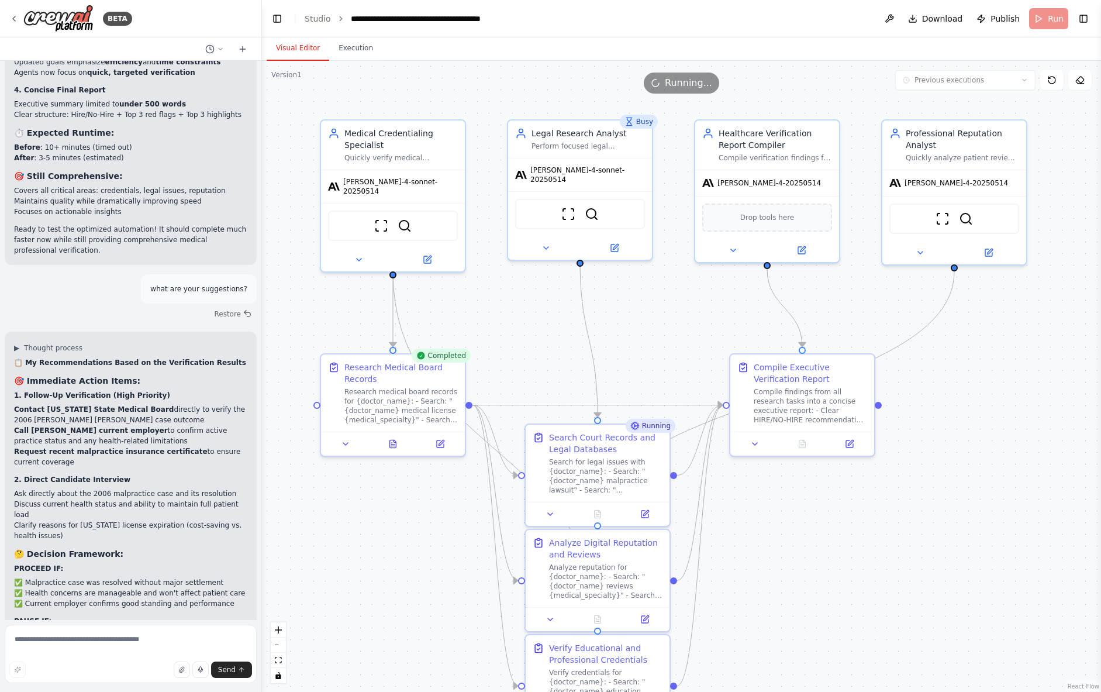
click at [304, 45] on button "Visual Editor" at bounding box center [298, 48] width 63 height 25
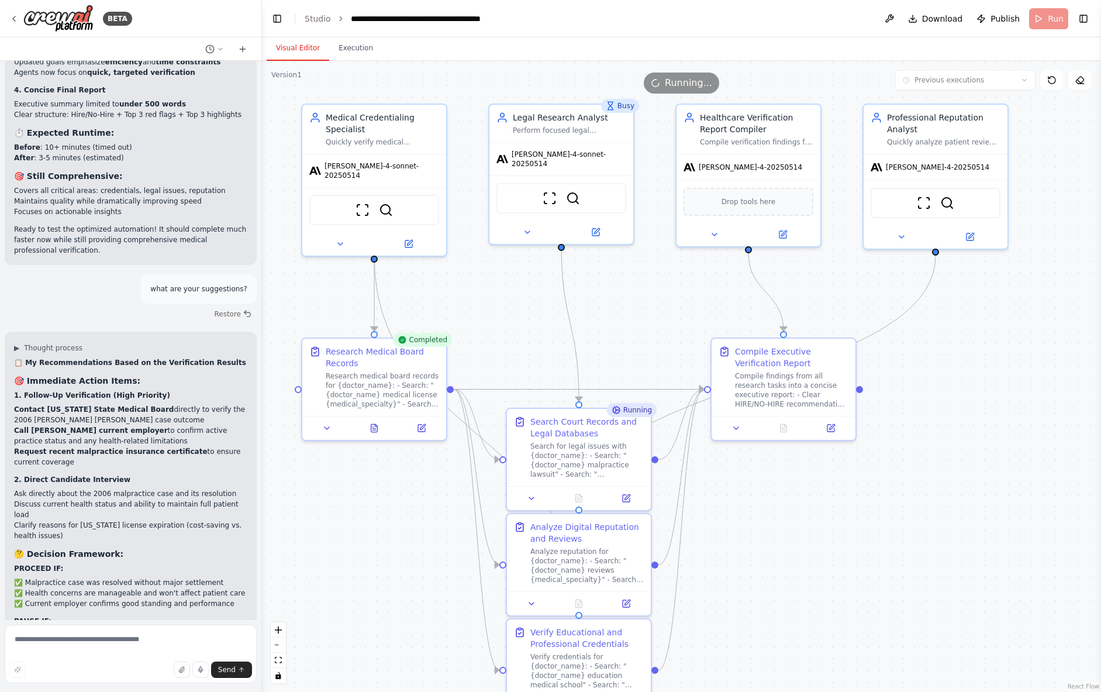
drag, startPoint x: 952, startPoint y: 514, endPoint x: 934, endPoint y: 498, distance: 24.5
click at [934, 498] on div ".deletable-edge-delete-btn { width: 20px; height: 20px; border: 0px solid #ffff…" at bounding box center [681, 376] width 839 height 631
click at [357, 44] on button "Execution" at bounding box center [355, 48] width 53 height 25
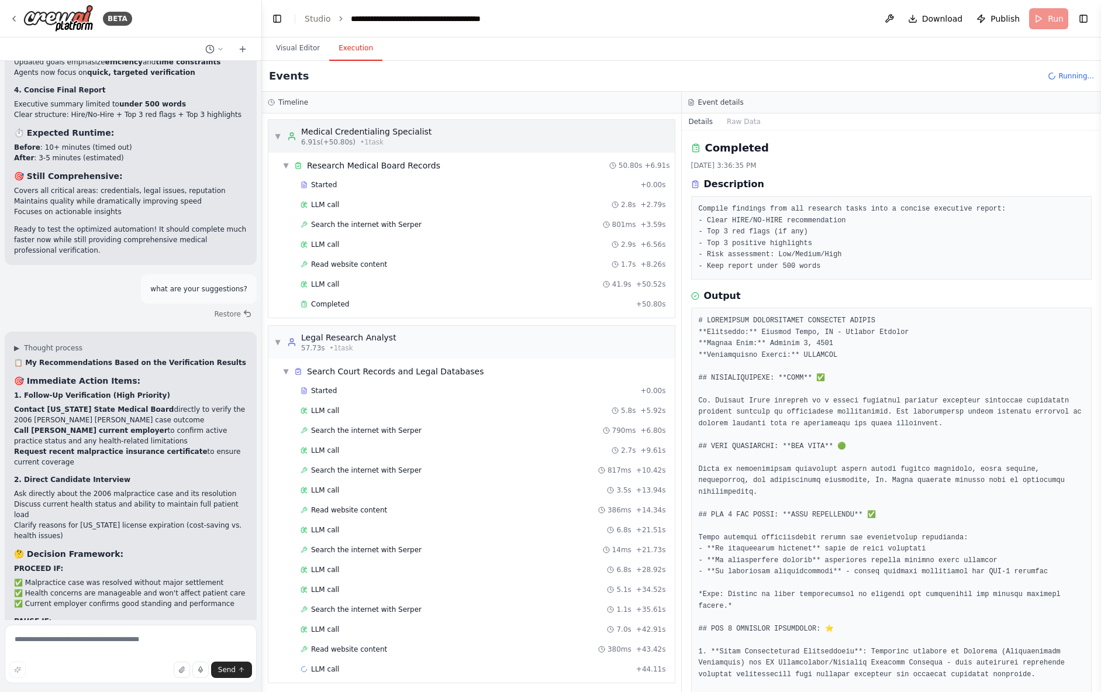
click at [280, 135] on span "▼" at bounding box center [277, 136] width 7 height 9
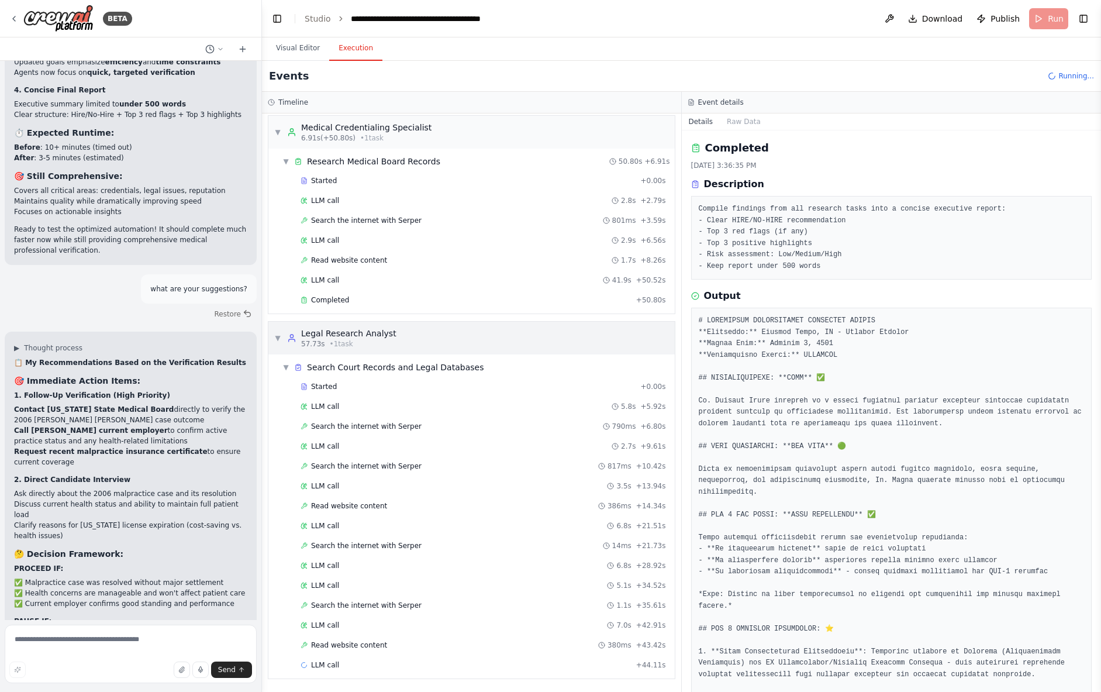
click at [278, 338] on span "▼" at bounding box center [277, 337] width 7 height 9
click at [391, 665] on div "LLM call + 44.11s" at bounding box center [484, 664] width 366 height 9
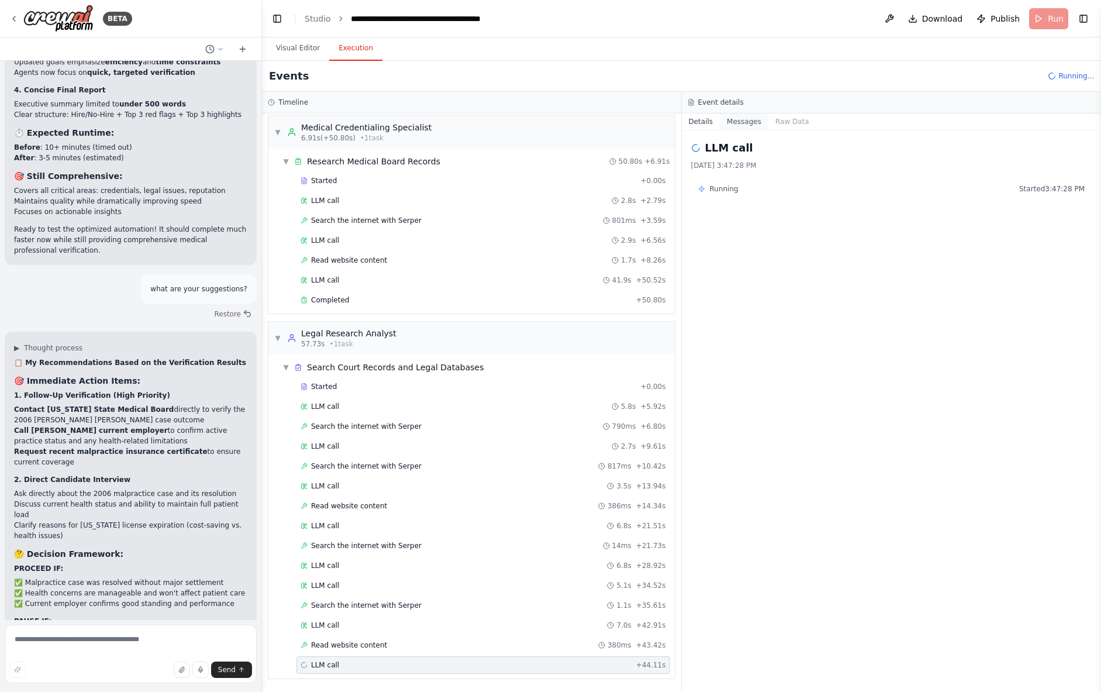
click at [738, 116] on button "Messages" at bounding box center [744, 121] width 49 height 16
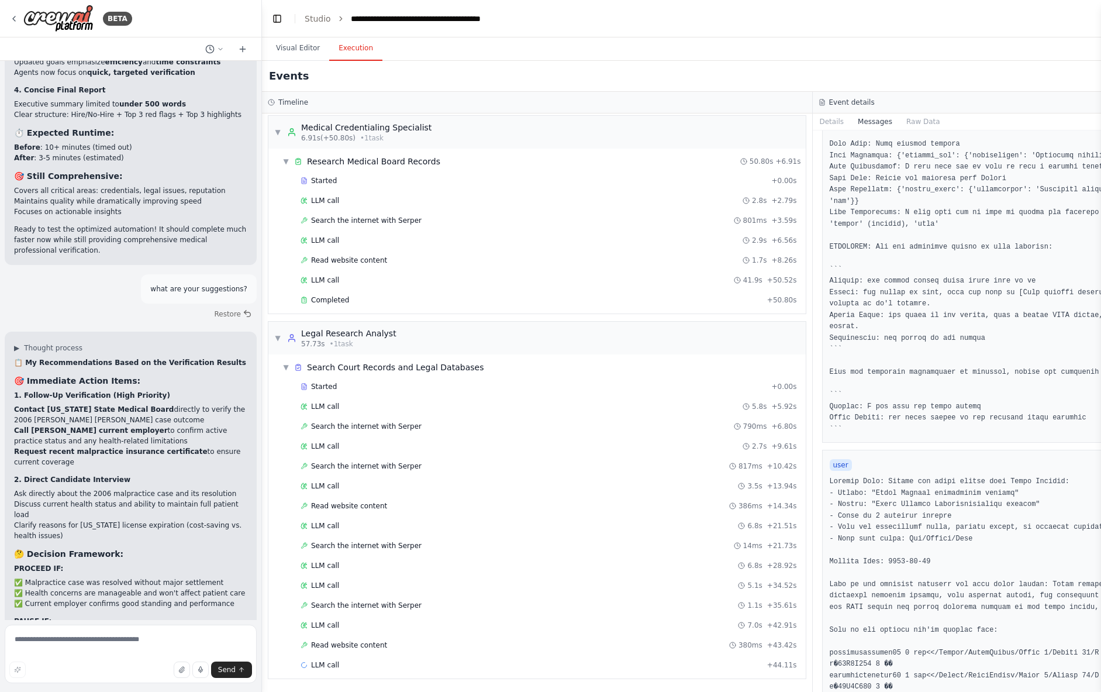
scroll to position [0, 0]
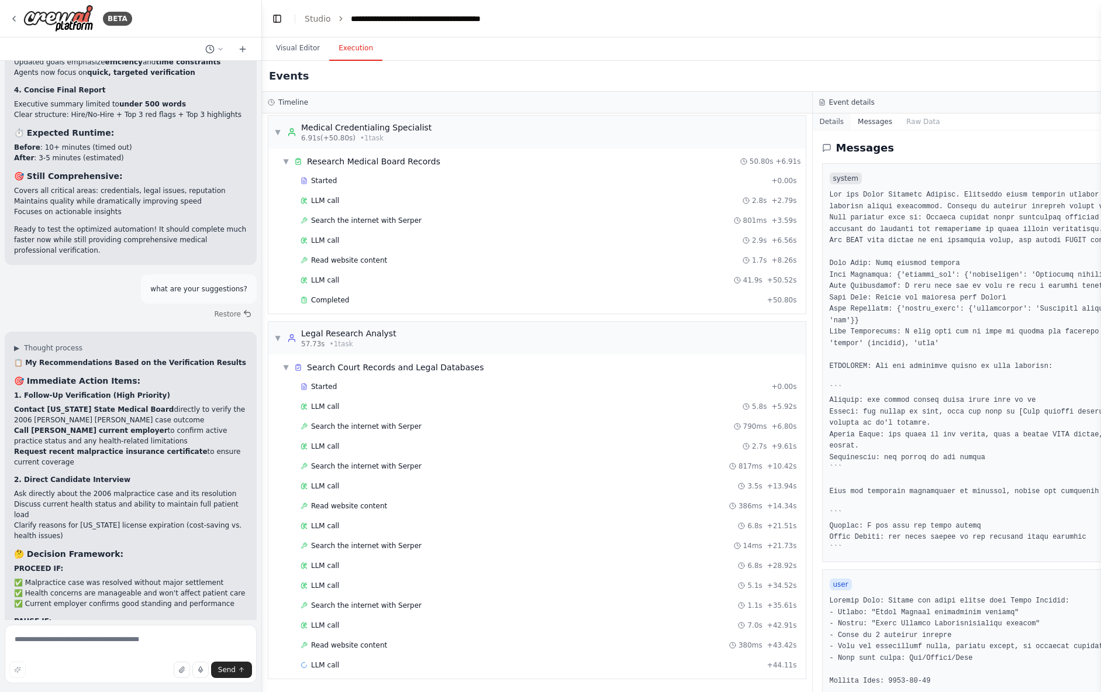
click at [835, 122] on button "Details" at bounding box center [832, 121] width 39 height 16
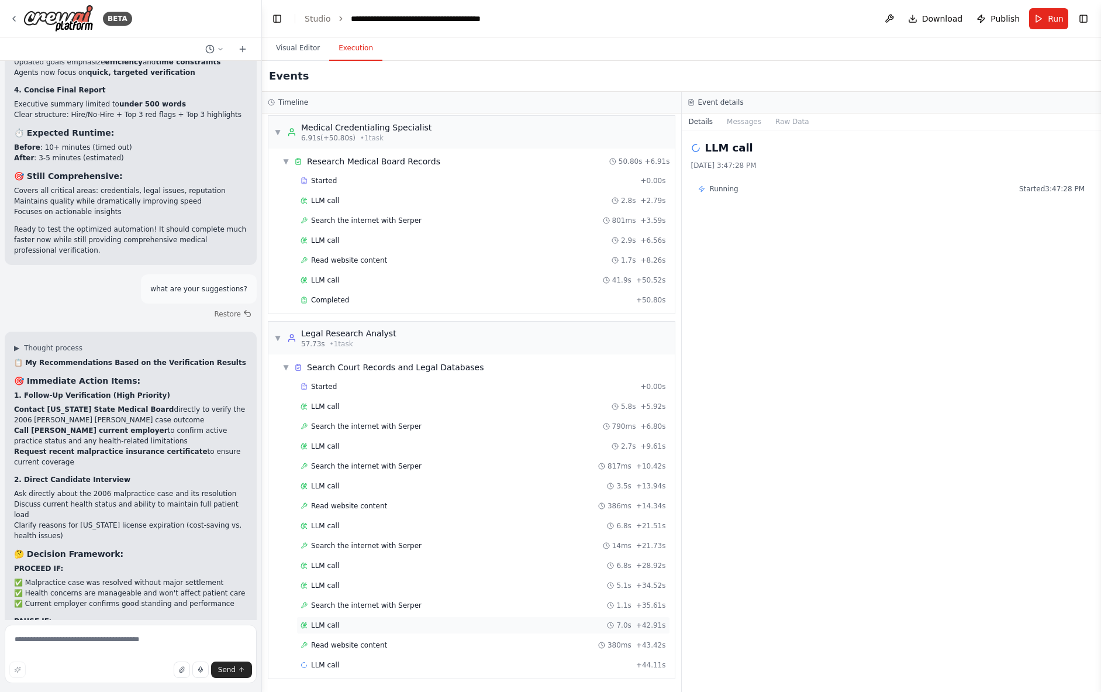
drag, startPoint x: 394, startPoint y: 643, endPoint x: 435, endPoint y: 624, distance: 45.5
click at [394, 643] on div "Read website content 380ms + 43.42s" at bounding box center [484, 644] width 366 height 9
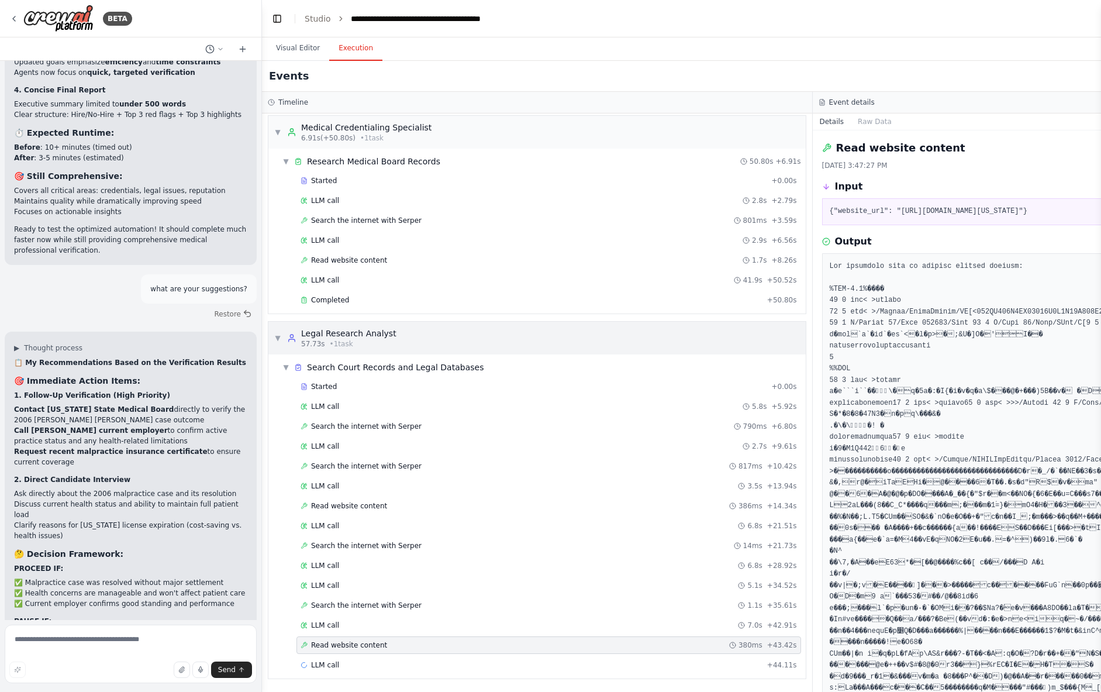
click at [277, 336] on span "▼" at bounding box center [277, 337] width 7 height 9
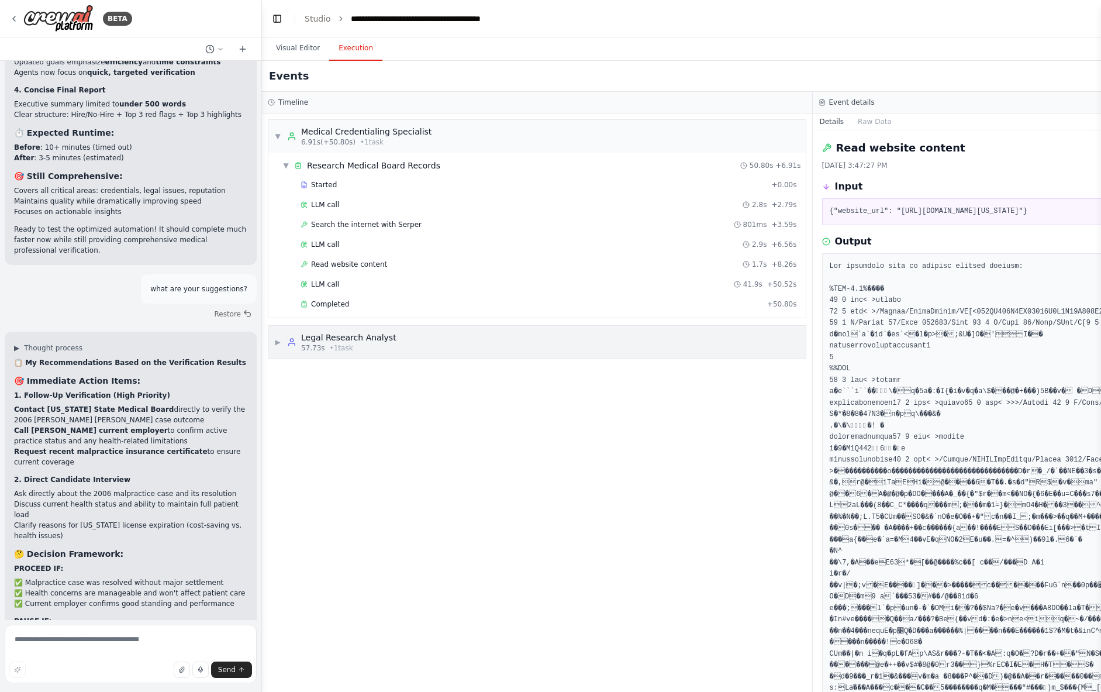
click at [277, 341] on span "▶" at bounding box center [277, 342] width 7 height 9
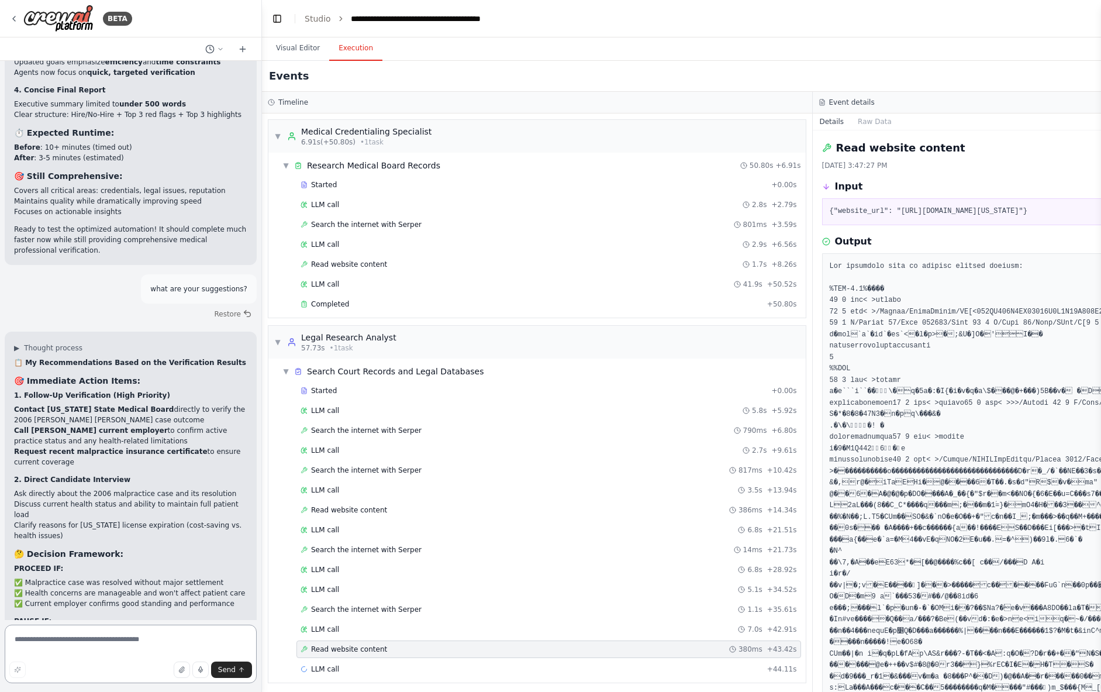
click at [114, 640] on textarea at bounding box center [131, 654] width 252 height 58
type textarea "*******"
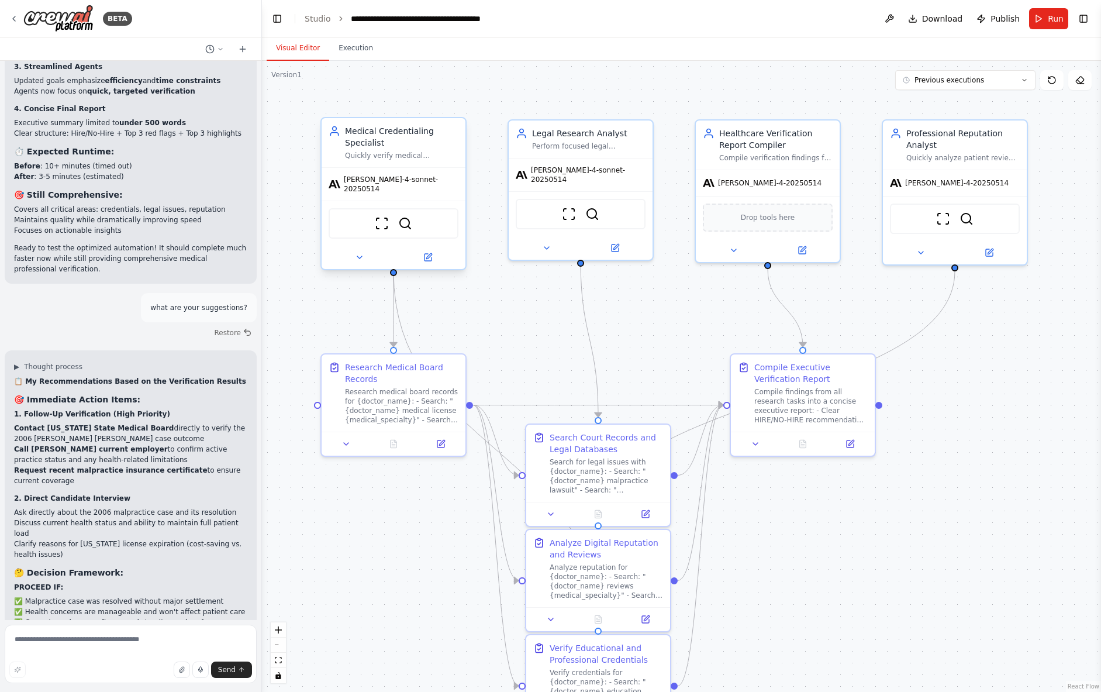
scroll to position [12175, 0]
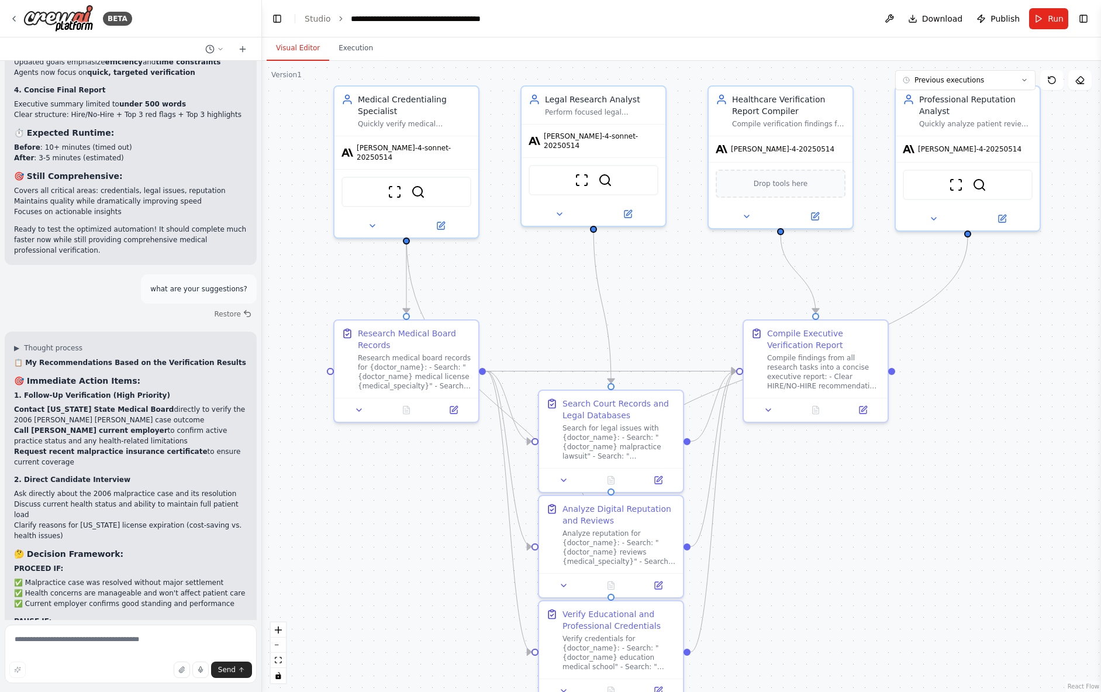
drag, startPoint x: 542, startPoint y: 333, endPoint x: 550, endPoint y: 289, distance: 44.5
click at [555, 301] on div ".deletable-edge-delete-btn { width: 20px; height: 20px; border: 0px solid #ffff…" at bounding box center [681, 376] width 839 height 631
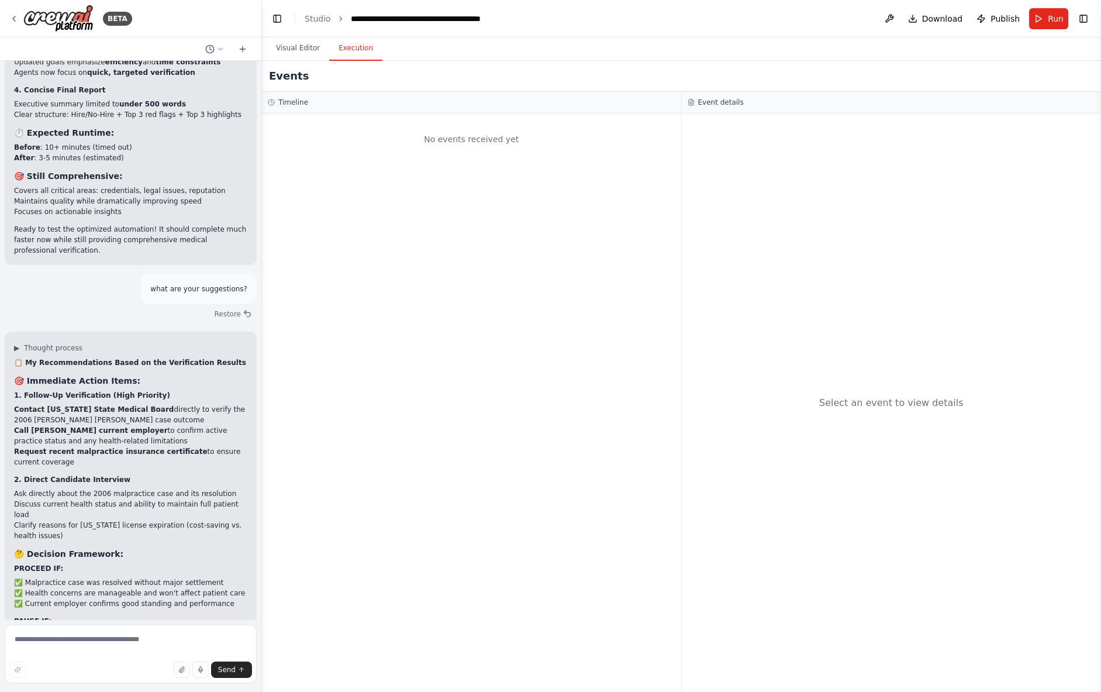
click at [357, 46] on button "Execution" at bounding box center [355, 48] width 53 height 25
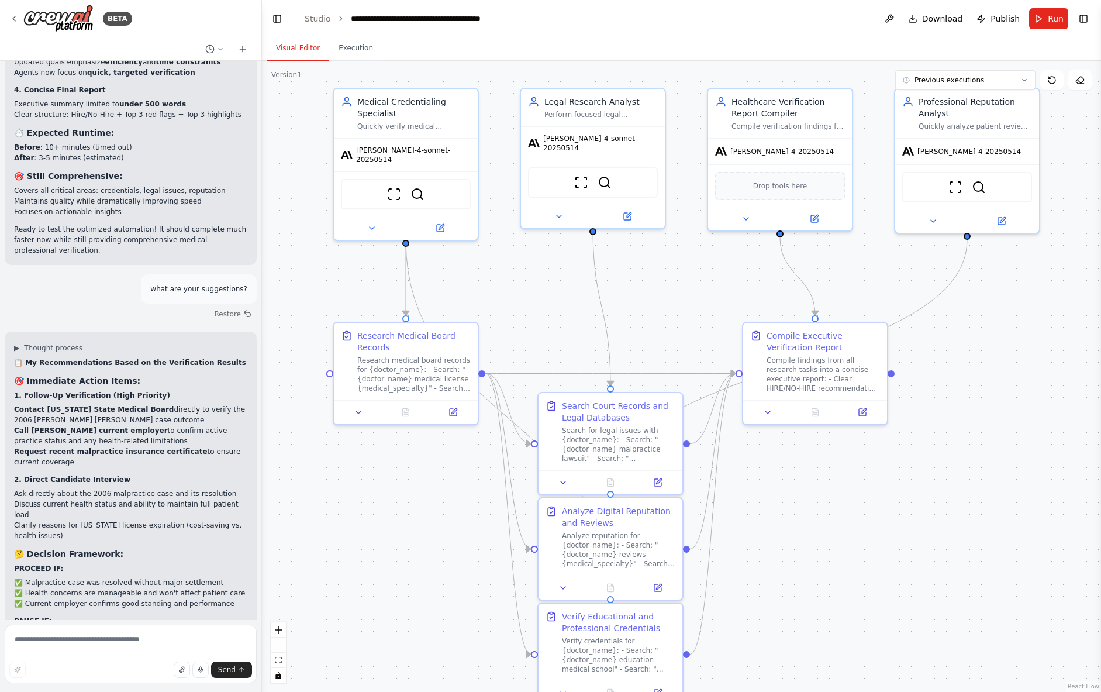
drag, startPoint x: 291, startPoint y: 44, endPoint x: 483, endPoint y: 57, distance: 191.7
click at [291, 44] on button "Visual Editor" at bounding box center [298, 48] width 63 height 25
click at [1010, 75] on button "Previous executions" at bounding box center [966, 80] width 140 height 20
click at [952, 99] on div "33m ago" at bounding box center [972, 101] width 117 height 9
click at [1052, 311] on div ".deletable-edge-delete-btn { width: 20px; height: 20px; border: 0px solid #ffff…" at bounding box center [681, 376] width 839 height 631
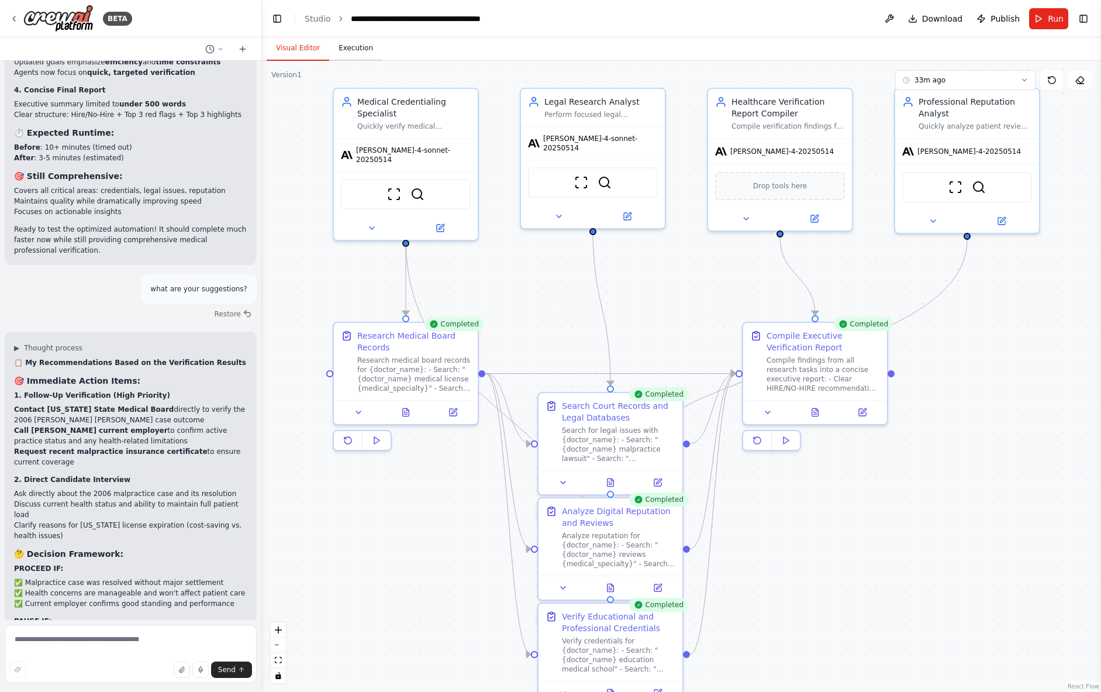
click at [353, 52] on button "Execution" at bounding box center [355, 48] width 53 height 25
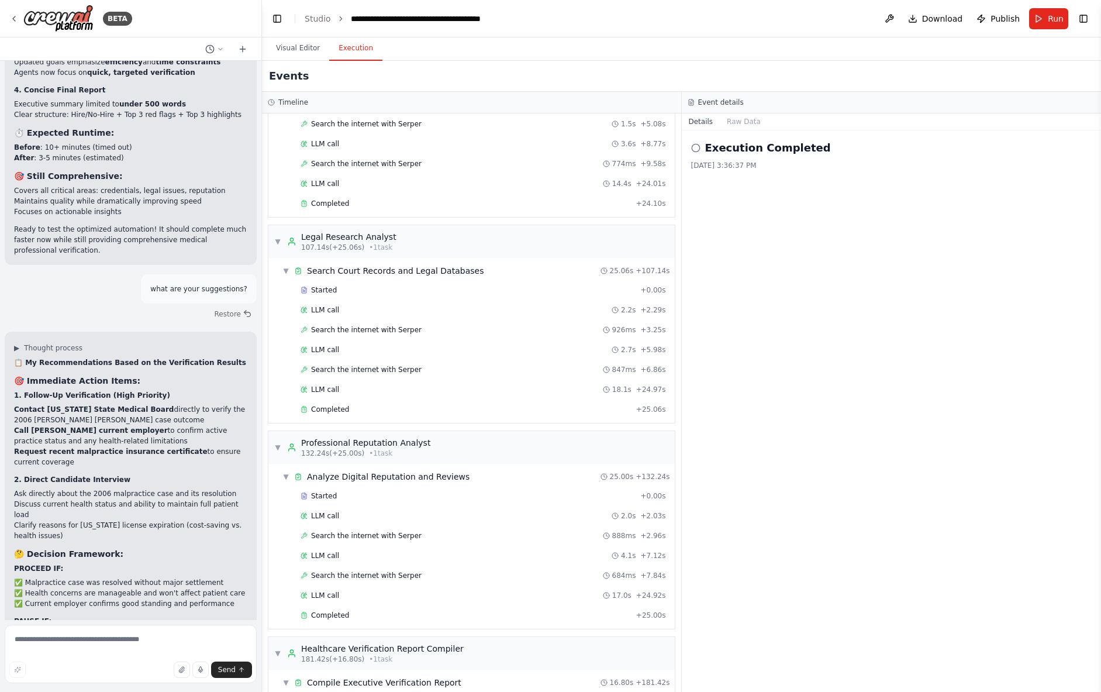
scroll to position [417, 0]
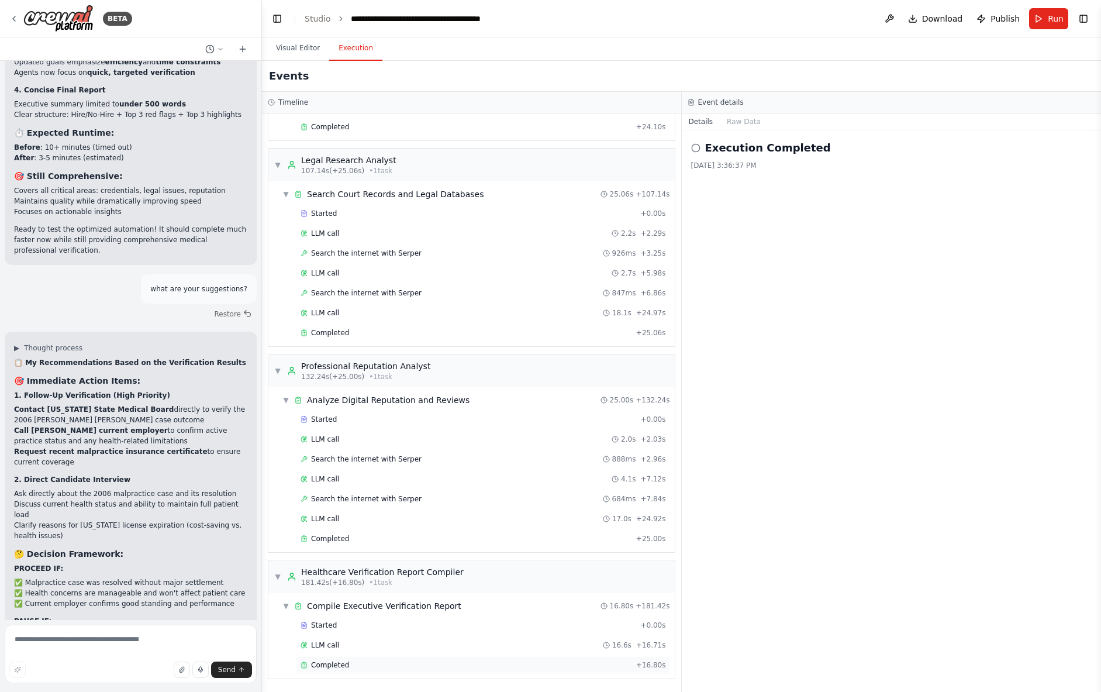
click at [349, 663] on div "Completed" at bounding box center [466, 664] width 331 height 9
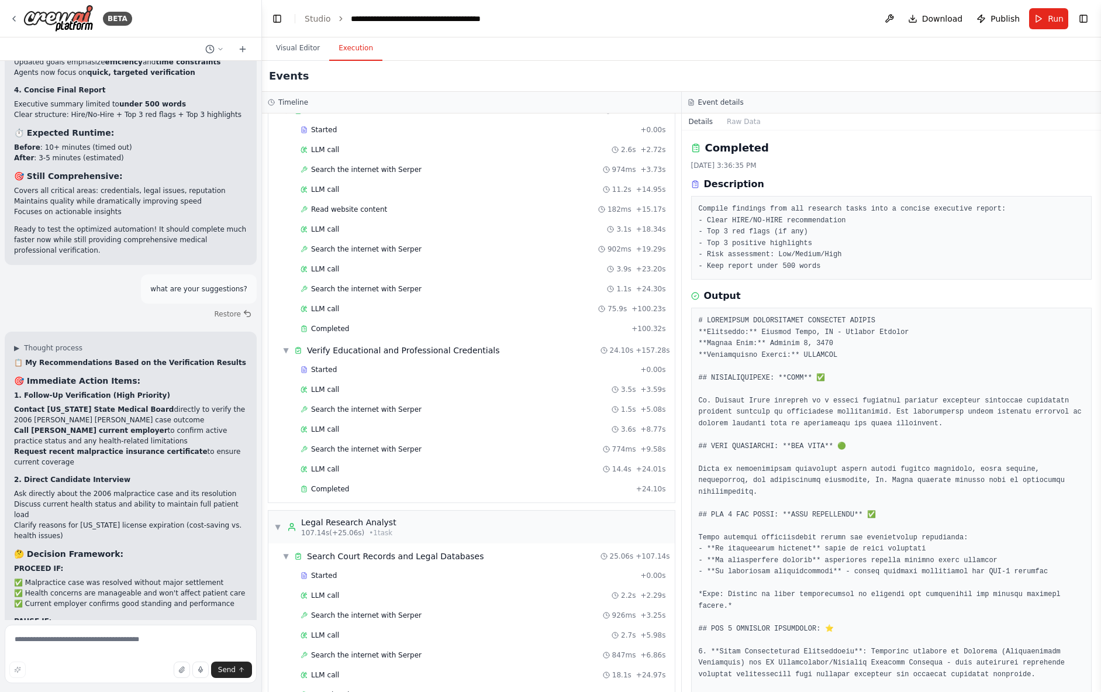
scroll to position [0, 0]
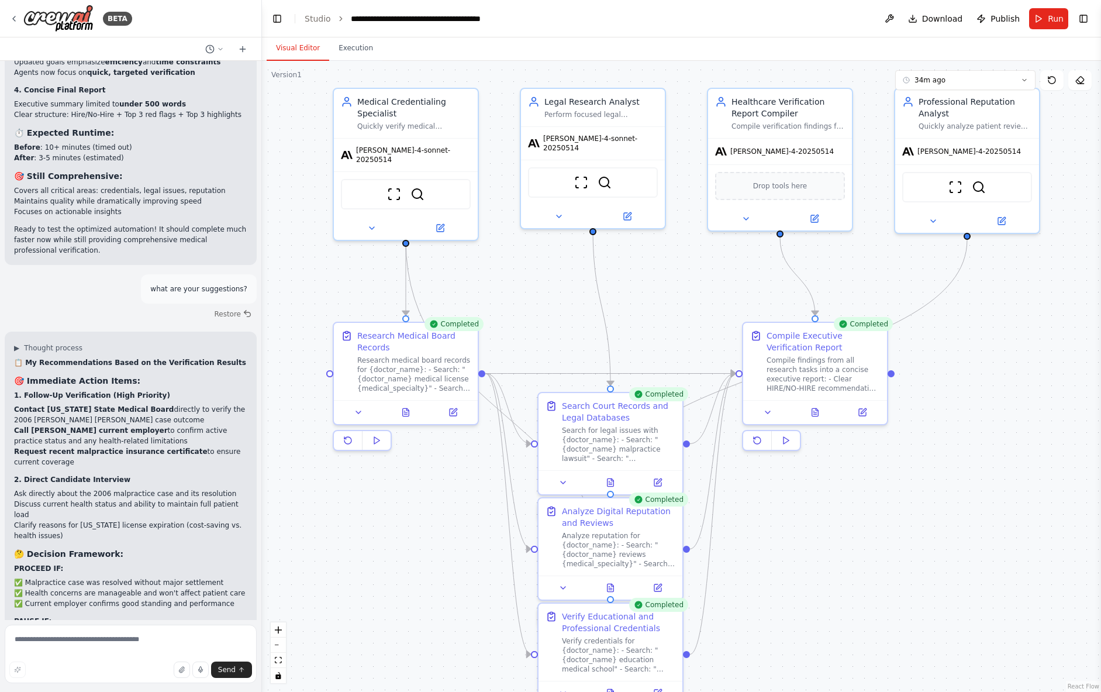
click at [303, 48] on button "Visual Editor" at bounding box center [298, 48] width 63 height 25
click at [1021, 78] on icon at bounding box center [1024, 80] width 7 height 7
click at [1010, 326] on div ".deletable-edge-delete-btn { width: 20px; height: 20px; border: 0px solid #ffff…" at bounding box center [681, 376] width 839 height 631
click at [1044, 18] on button "Run" at bounding box center [1048, 18] width 39 height 21
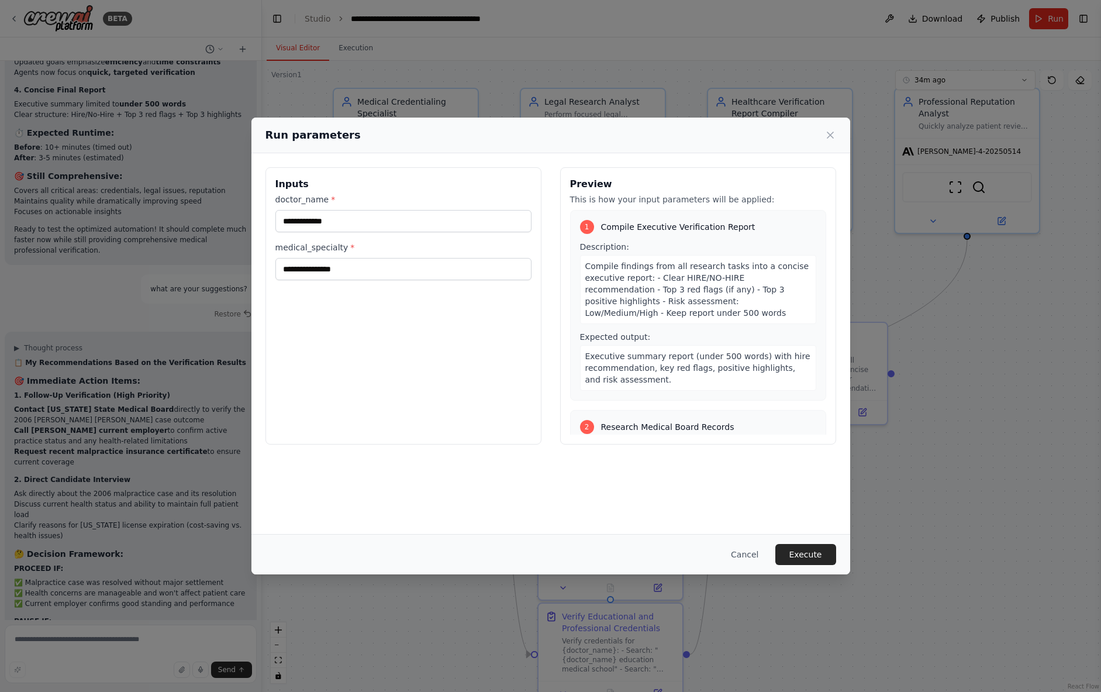
click at [810, 552] on button "Execute" at bounding box center [806, 554] width 61 height 21
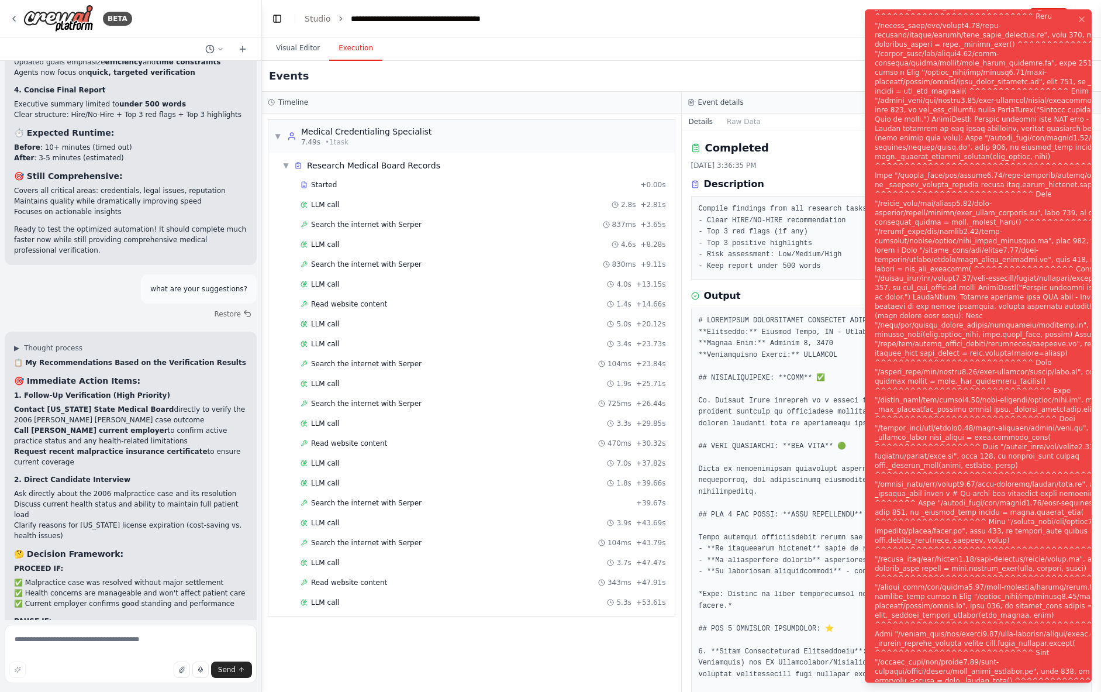
scroll to position [12270, 0]
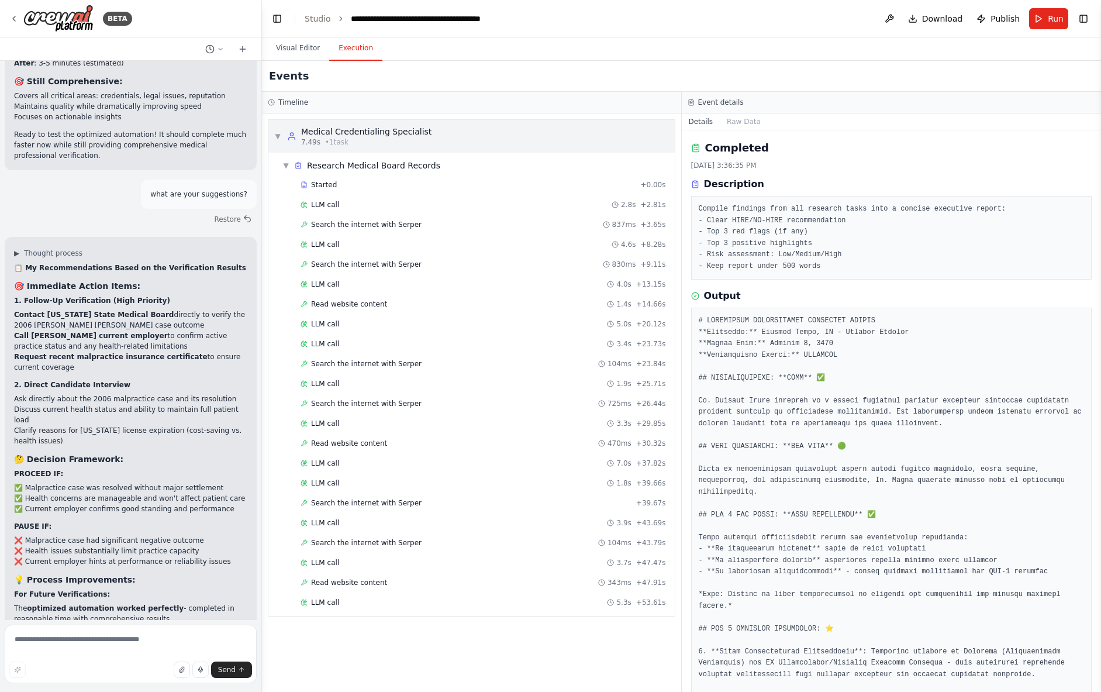
drag, startPoint x: 278, startPoint y: 133, endPoint x: 287, endPoint y: 132, distance: 8.8
click at [278, 133] on span "▼" at bounding box center [277, 136] width 7 height 9
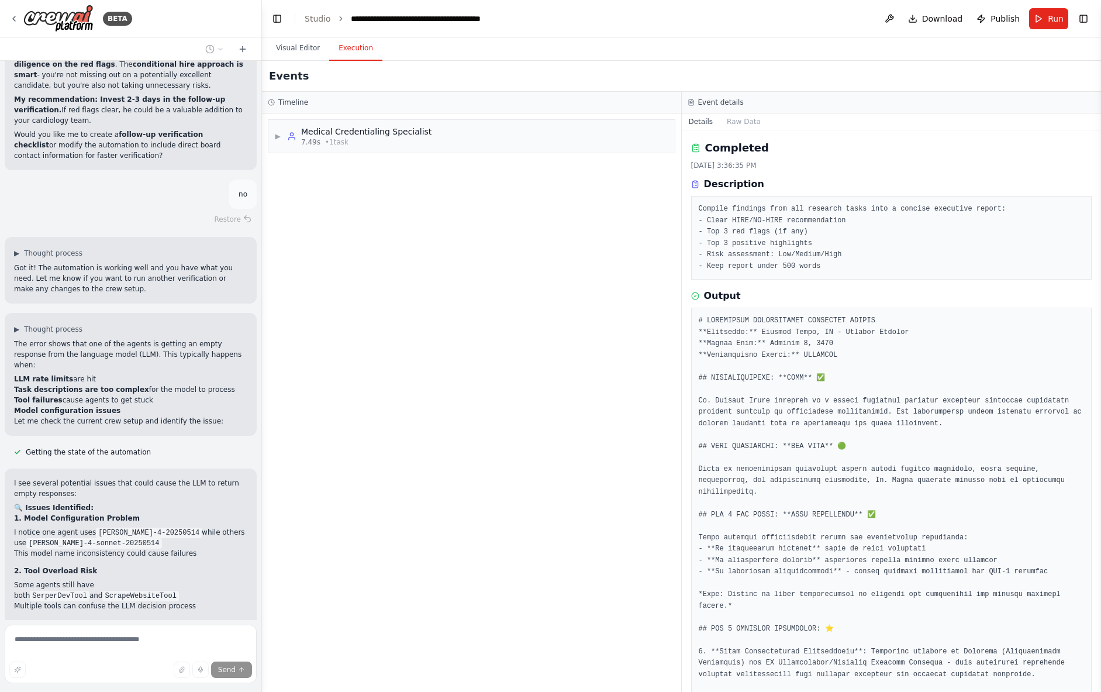
scroll to position [12911, 0]
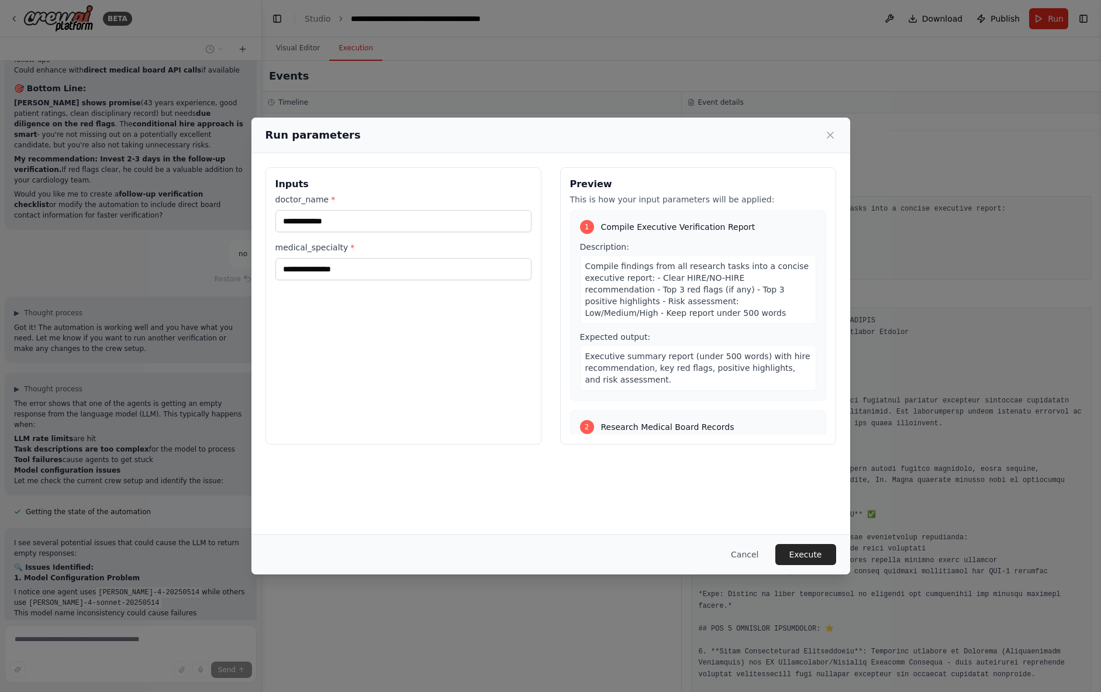
click at [804, 555] on button "Execute" at bounding box center [806, 554] width 61 height 21
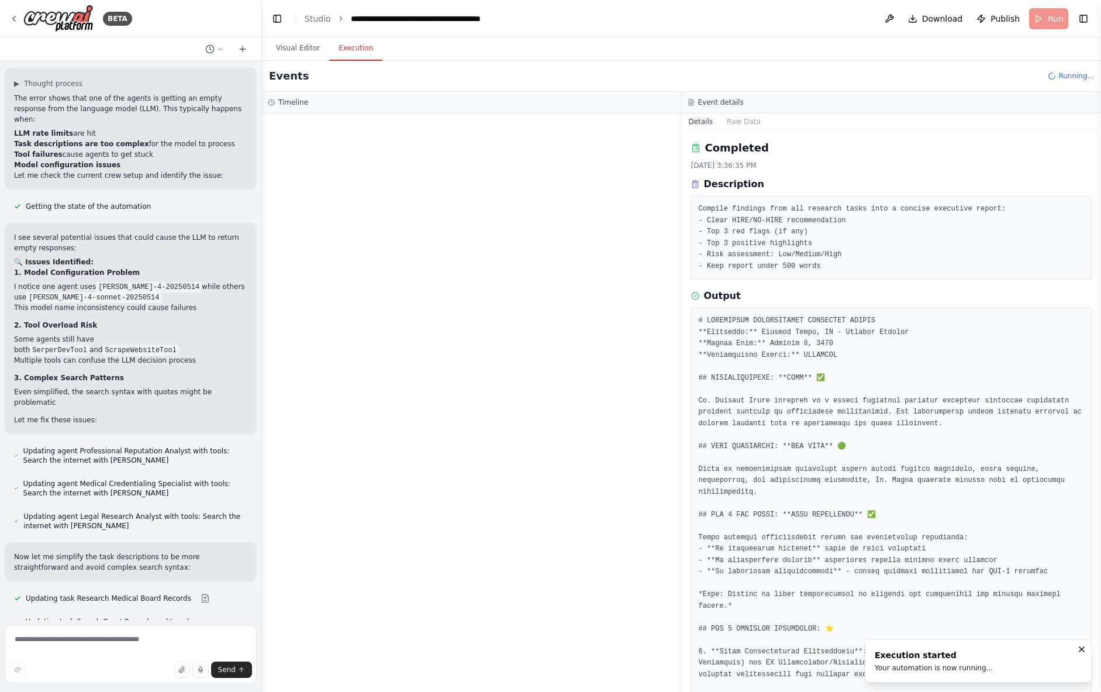
scroll to position [13166, 0]
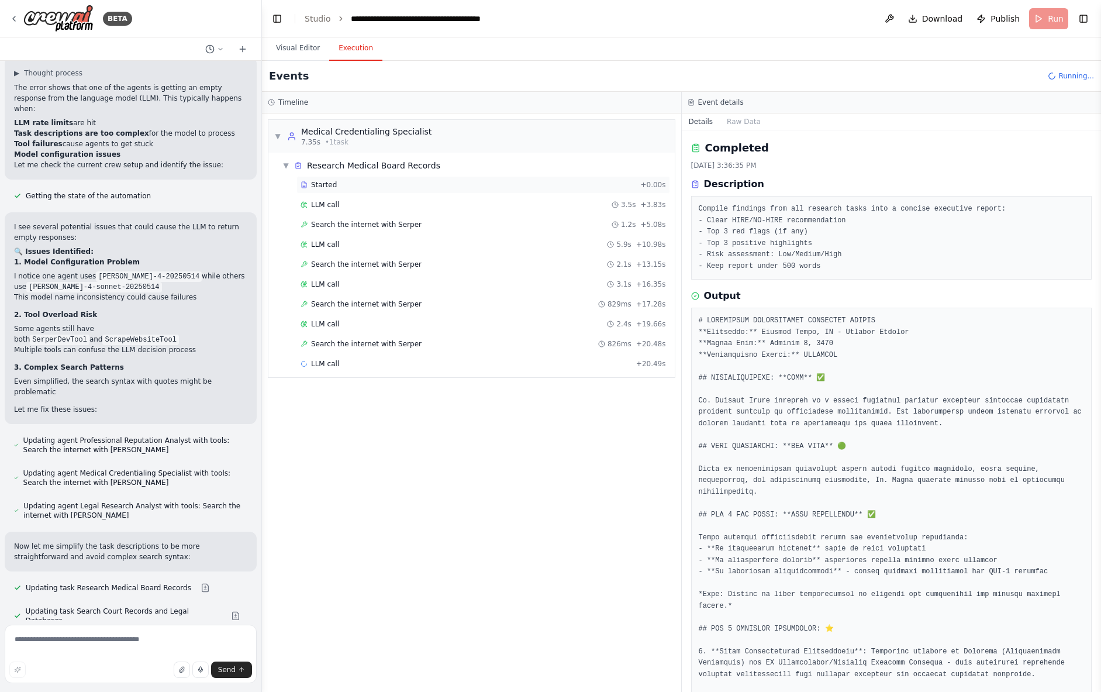
click at [362, 183] on div "Started" at bounding box center [468, 184] width 335 height 9
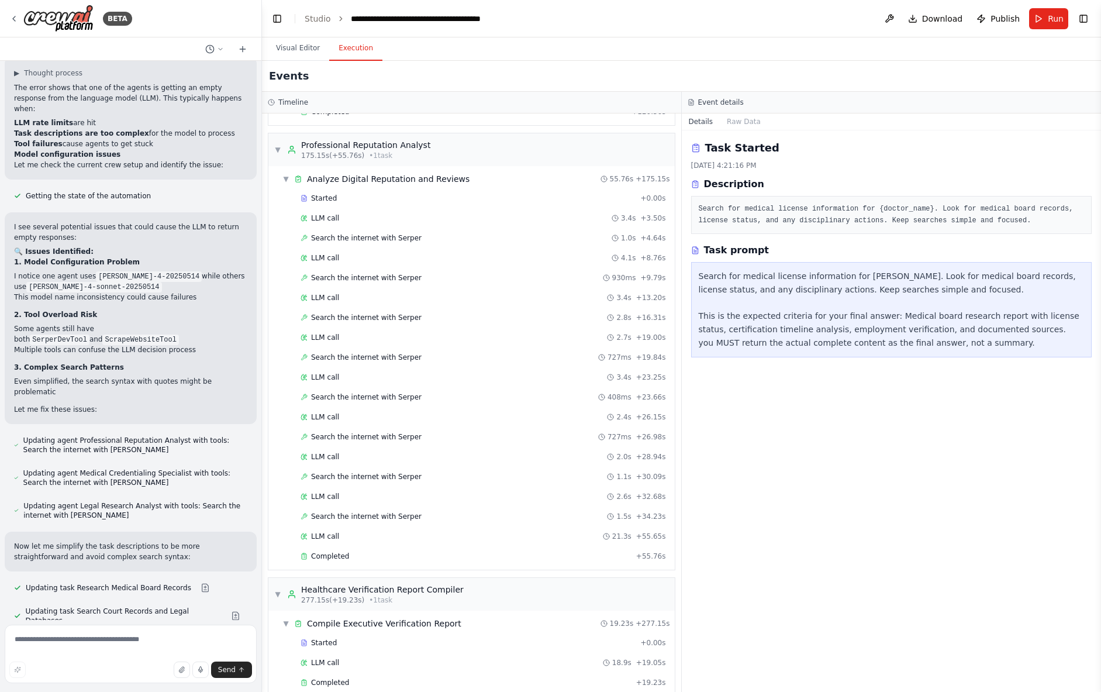
scroll to position [974, 0]
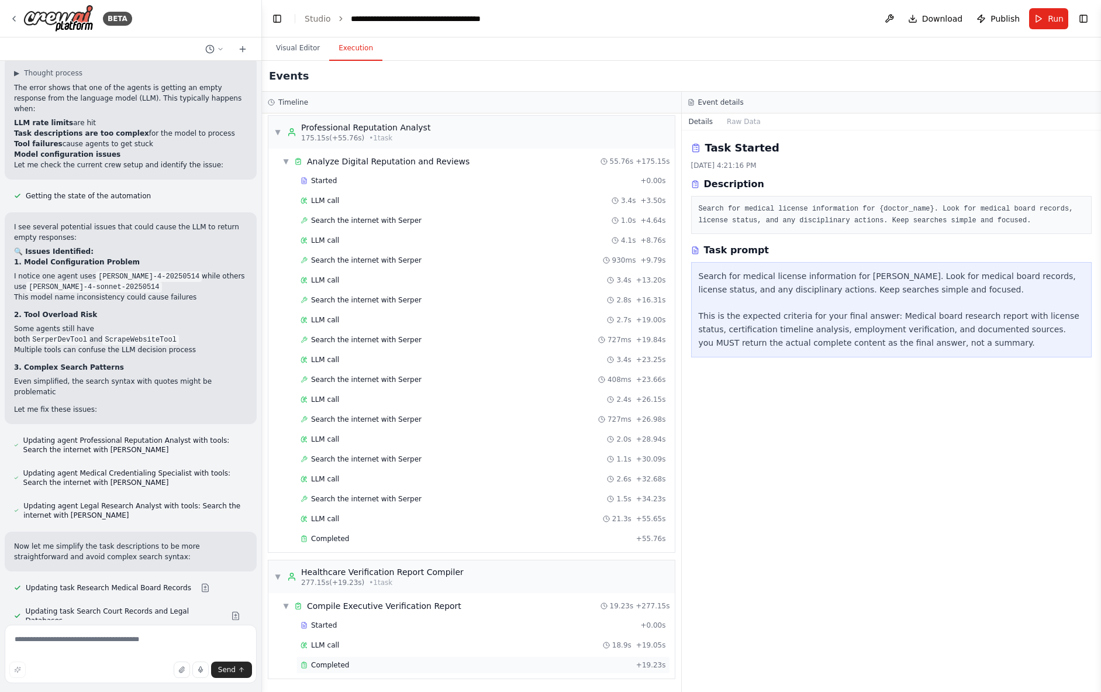
click at [378, 660] on div "Completed" at bounding box center [466, 664] width 331 height 9
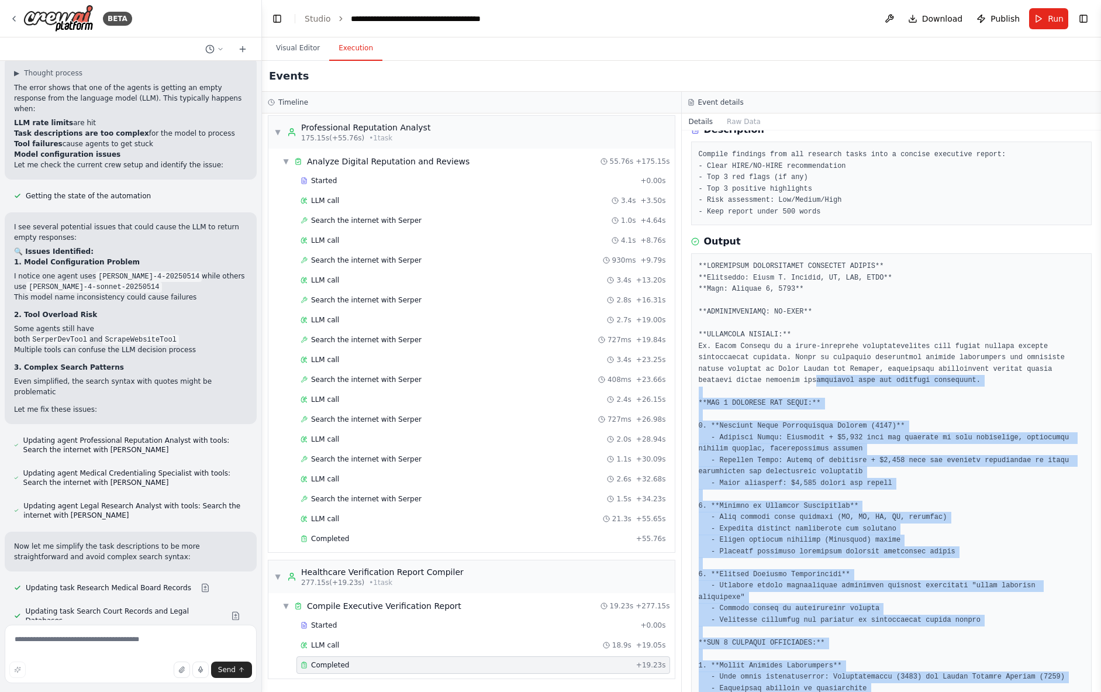
scroll to position [12, 0]
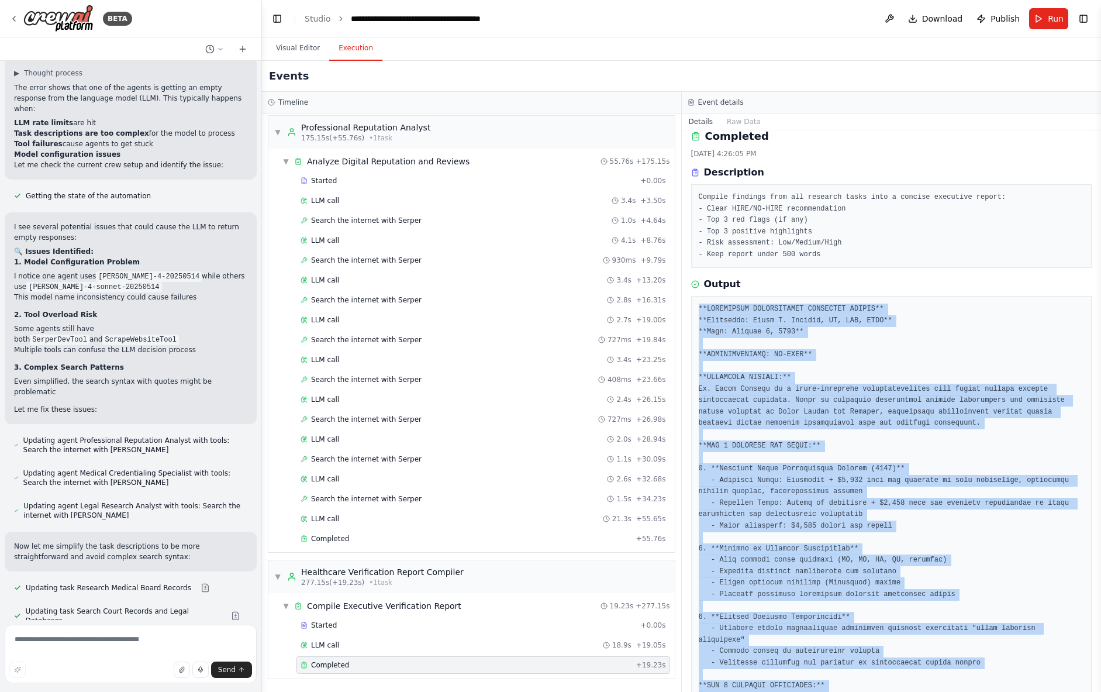
drag, startPoint x: 999, startPoint y: 659, endPoint x: 698, endPoint y: 310, distance: 460.8
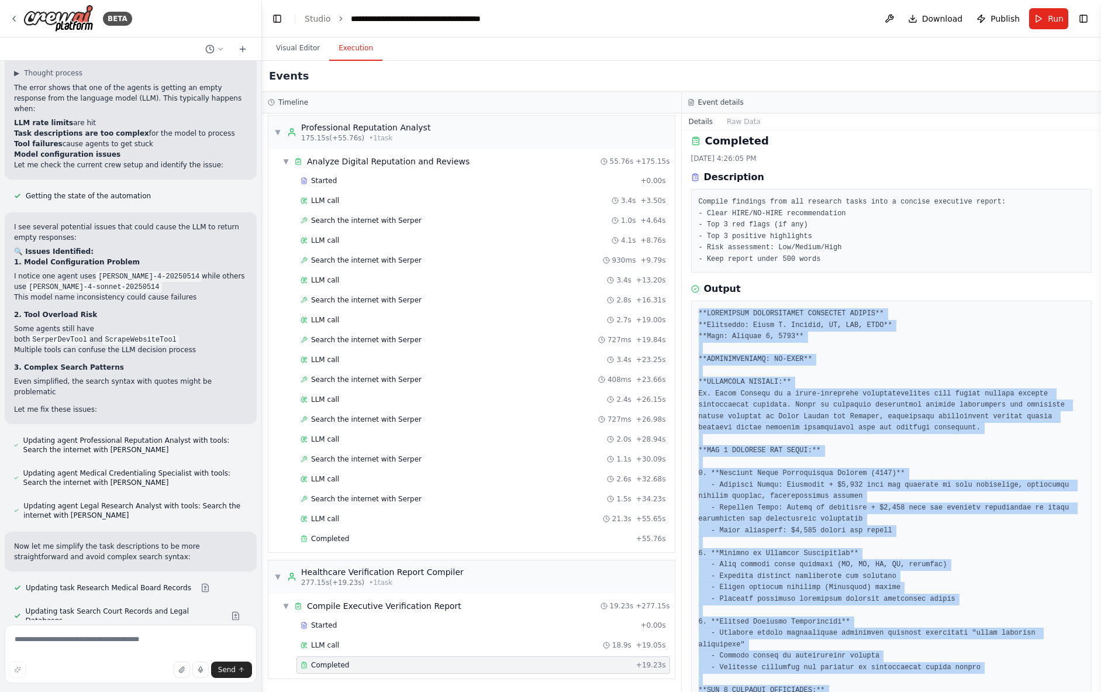
copy pre "**HEALTHCARE VERIFICATION EXECUTIVE REPORT** **Candidate: David V. Martini, MD,…"
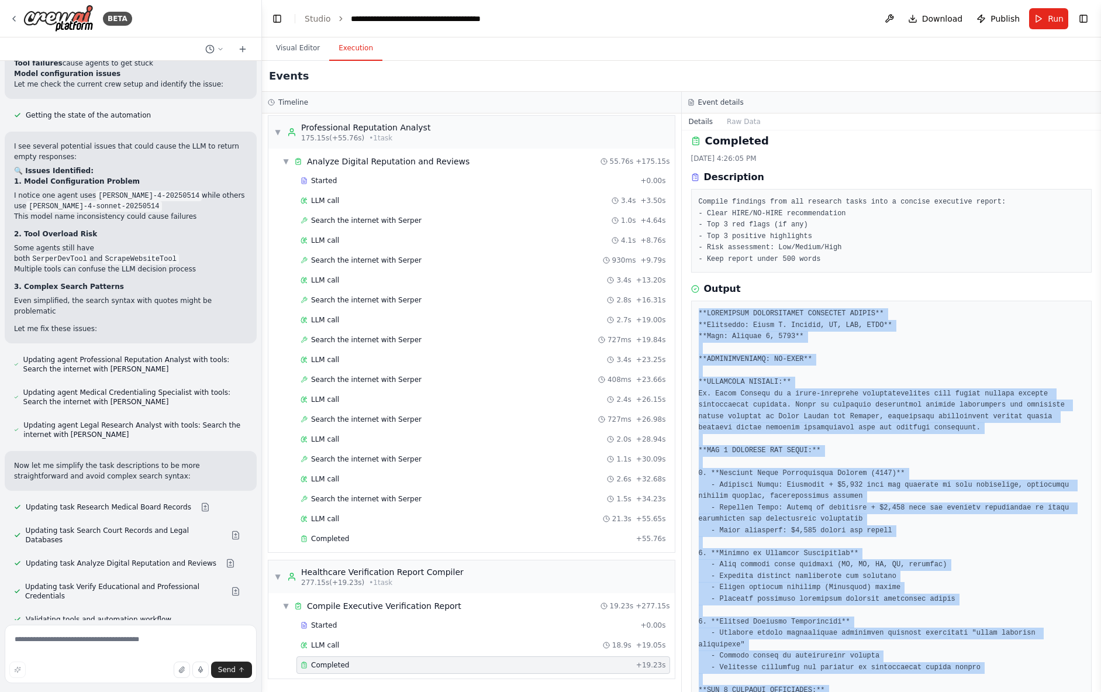
scroll to position [13261, 0]
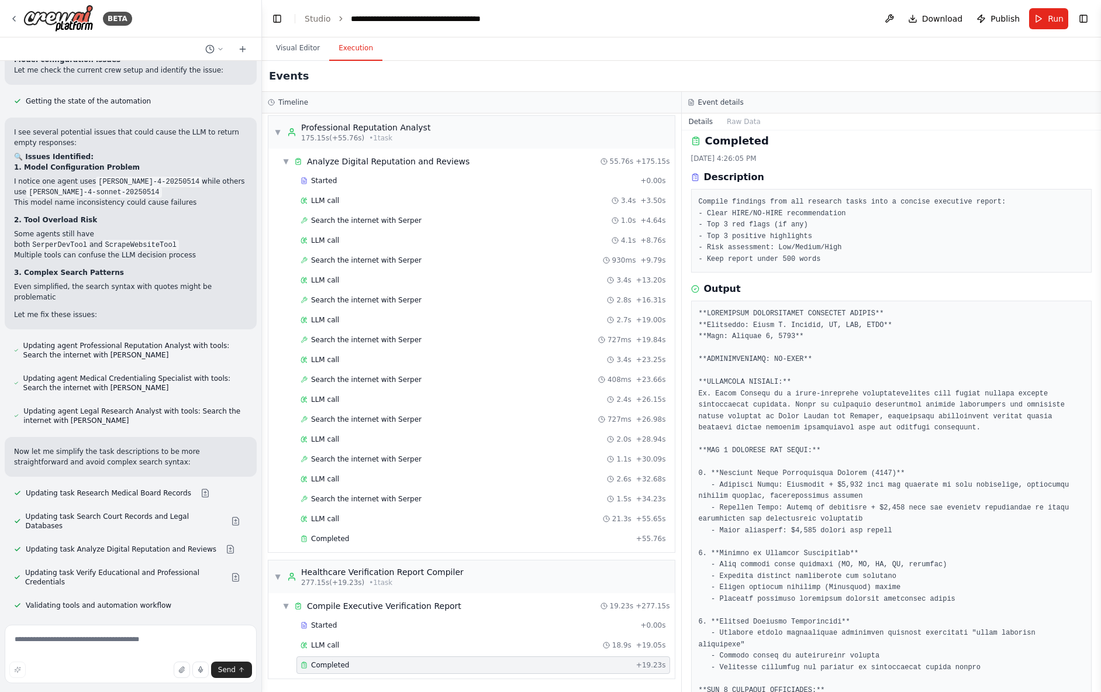
click at [279, 130] on span "▼" at bounding box center [277, 132] width 7 height 9
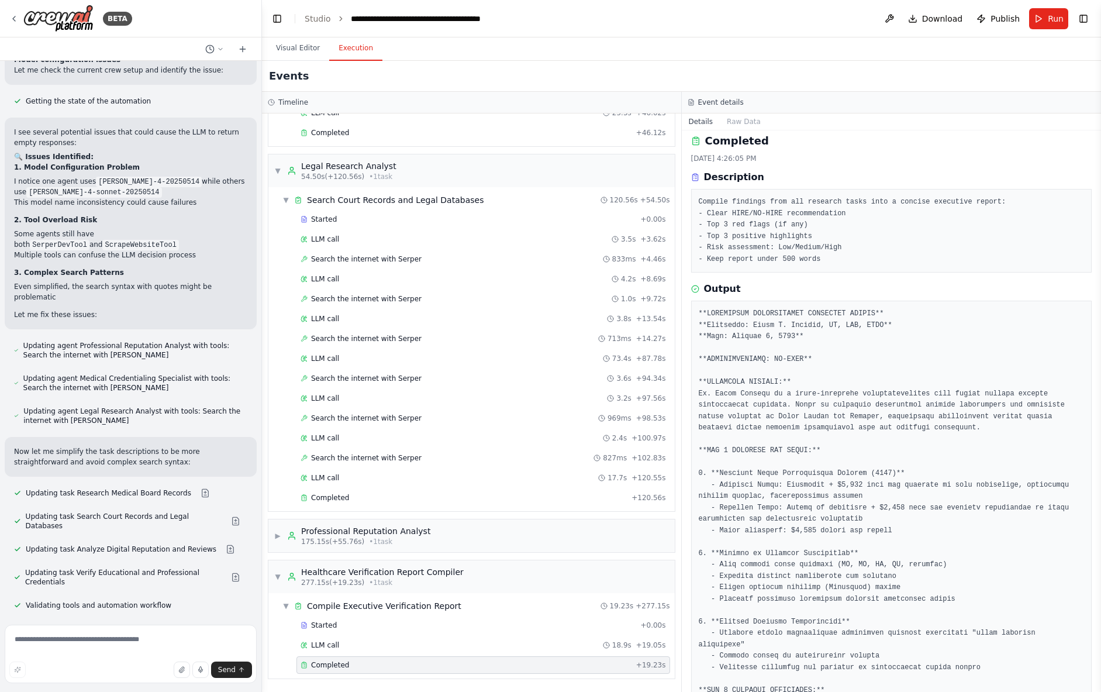
scroll to position [570, 0]
click at [280, 168] on span "▼" at bounding box center [277, 170] width 7 height 9
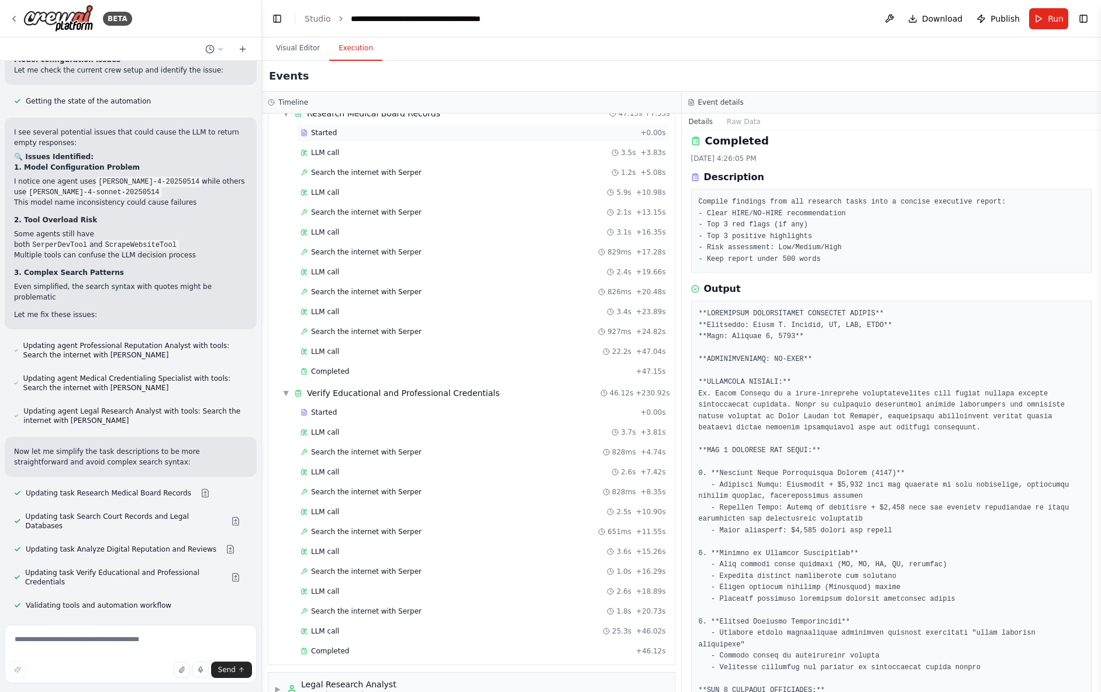
scroll to position [0, 0]
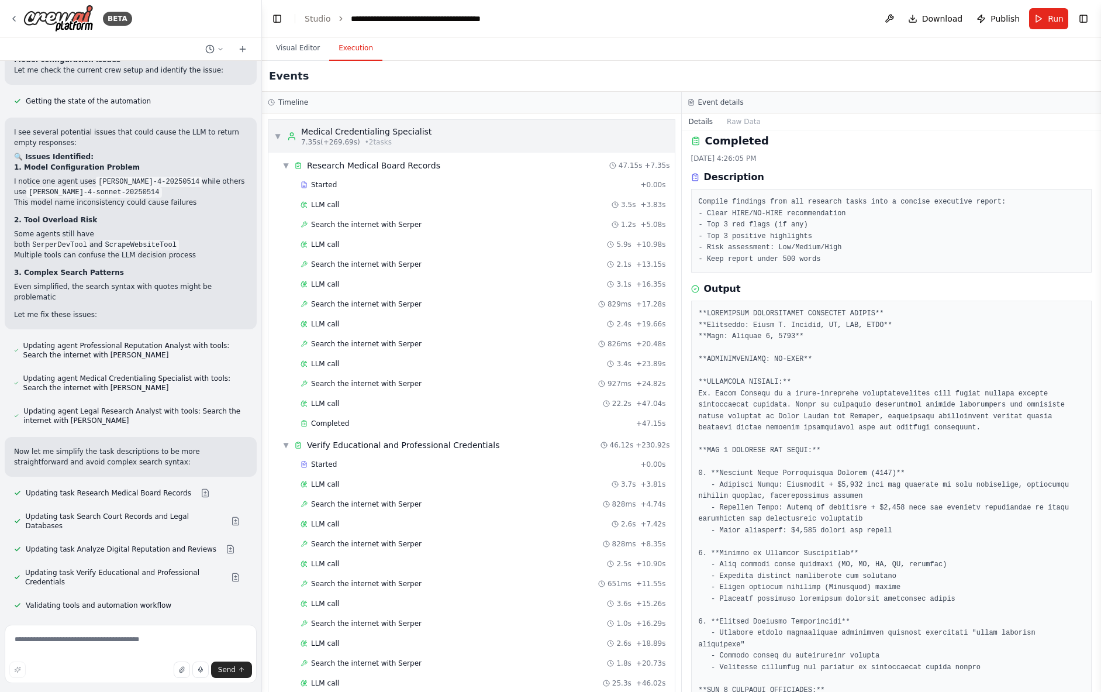
click at [276, 135] on span "▼" at bounding box center [277, 136] width 7 height 9
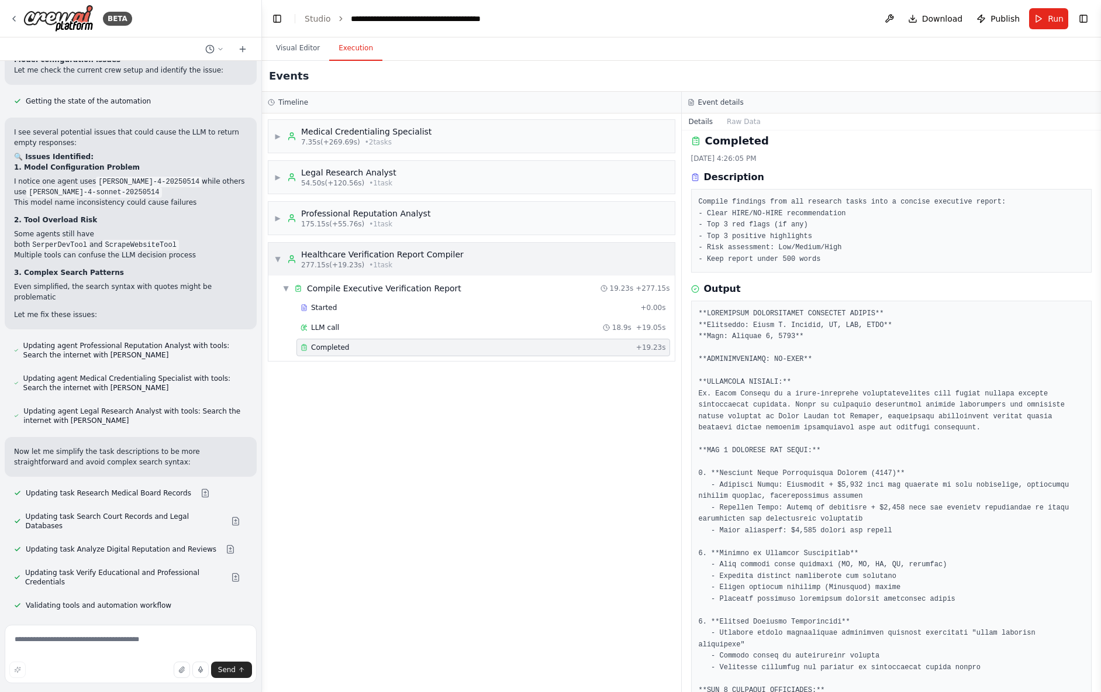
click at [276, 255] on span "▼" at bounding box center [277, 258] width 7 height 9
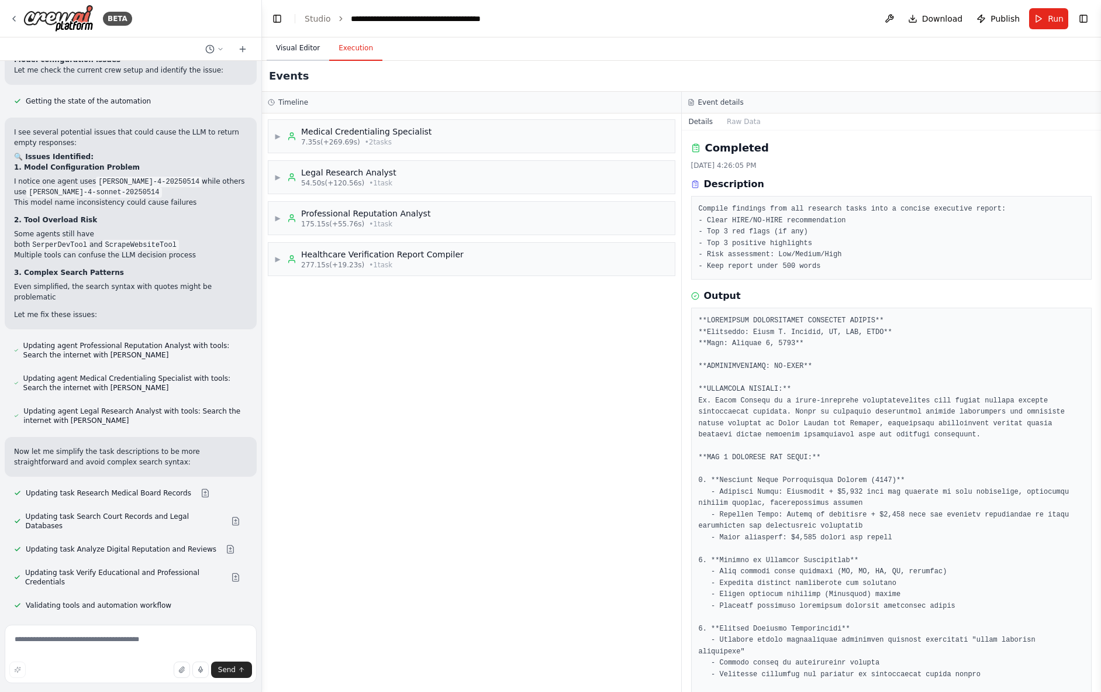
click at [305, 49] on button "Visual Editor" at bounding box center [298, 48] width 63 height 25
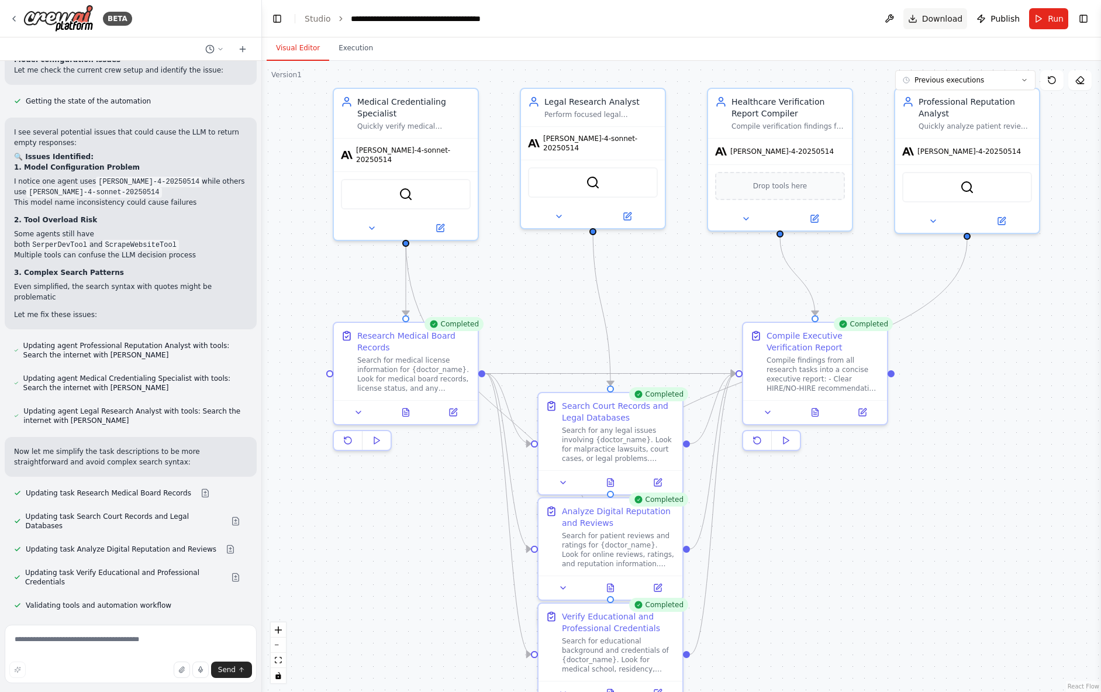
click at [945, 18] on span "Download" at bounding box center [942, 19] width 41 height 12
click at [99, 635] on textarea at bounding box center [131, 654] width 252 height 58
type textarea "**********"
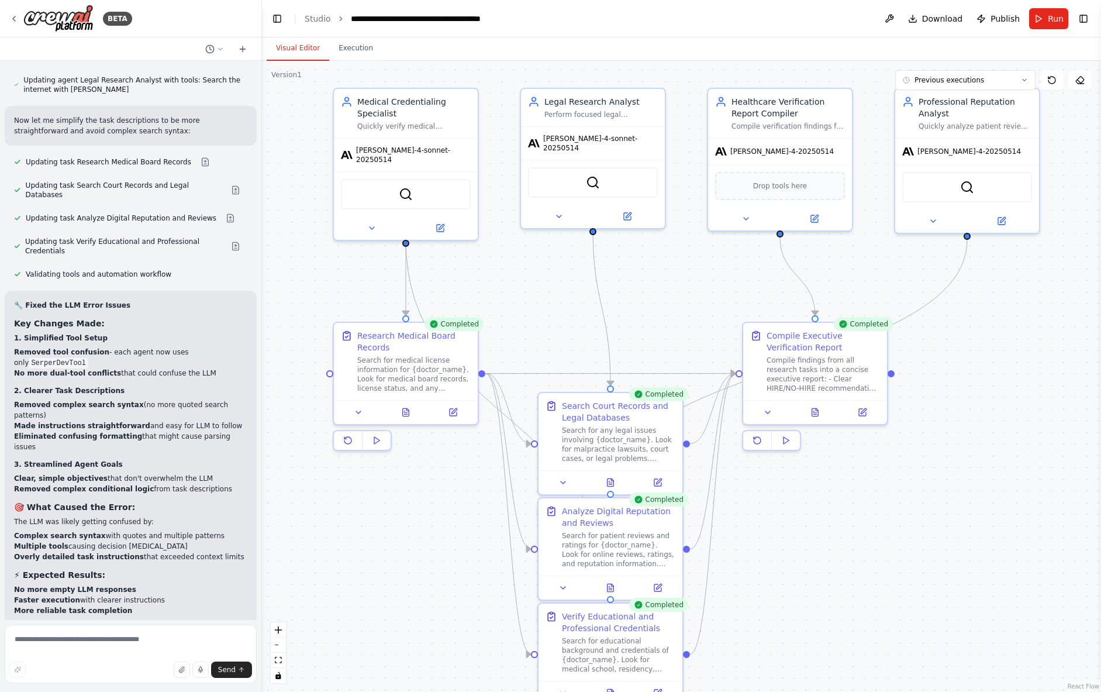
scroll to position [13613, 0]
